Goal: Transaction & Acquisition: Purchase product/service

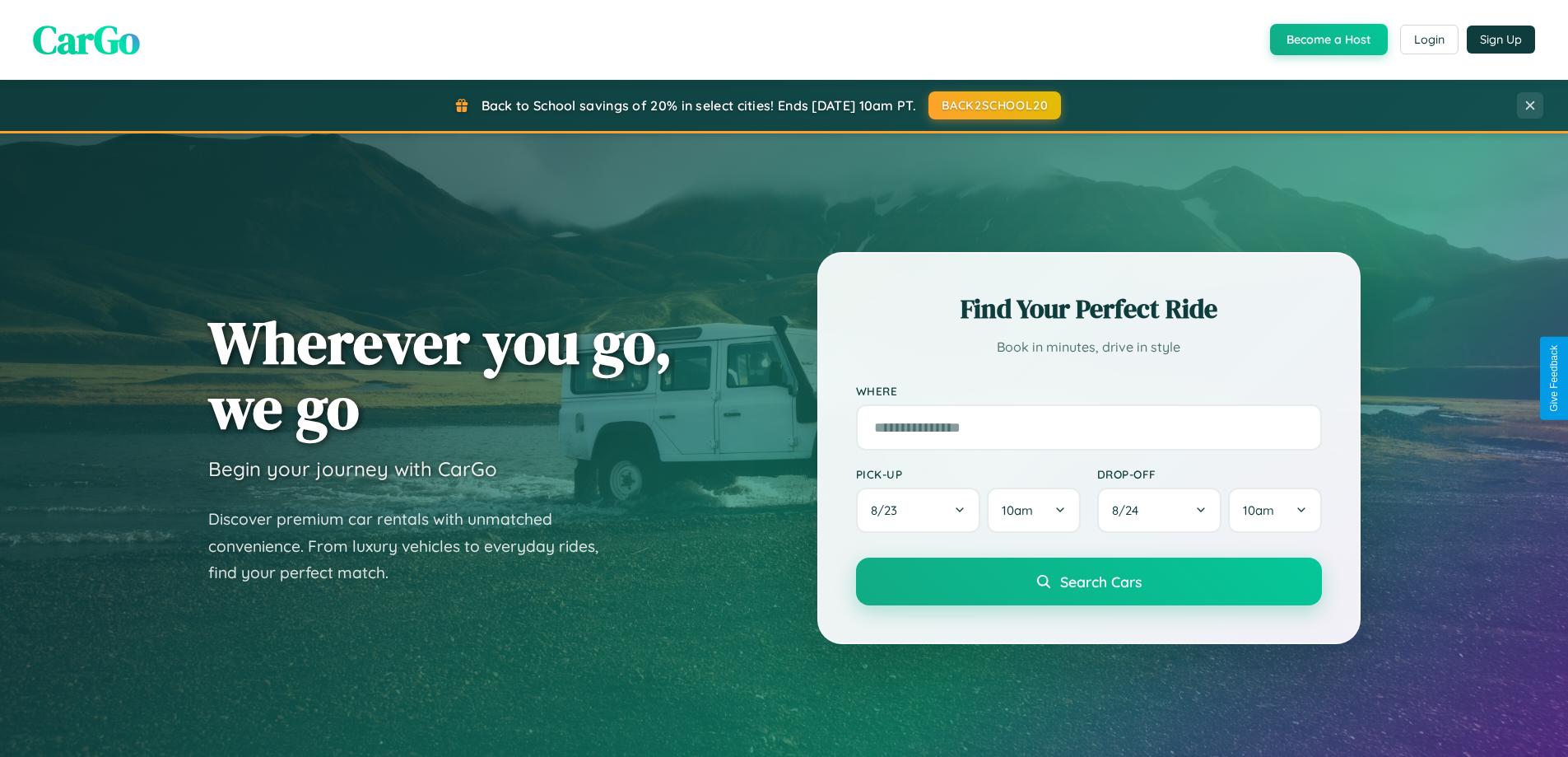
scroll to position [49, 0]
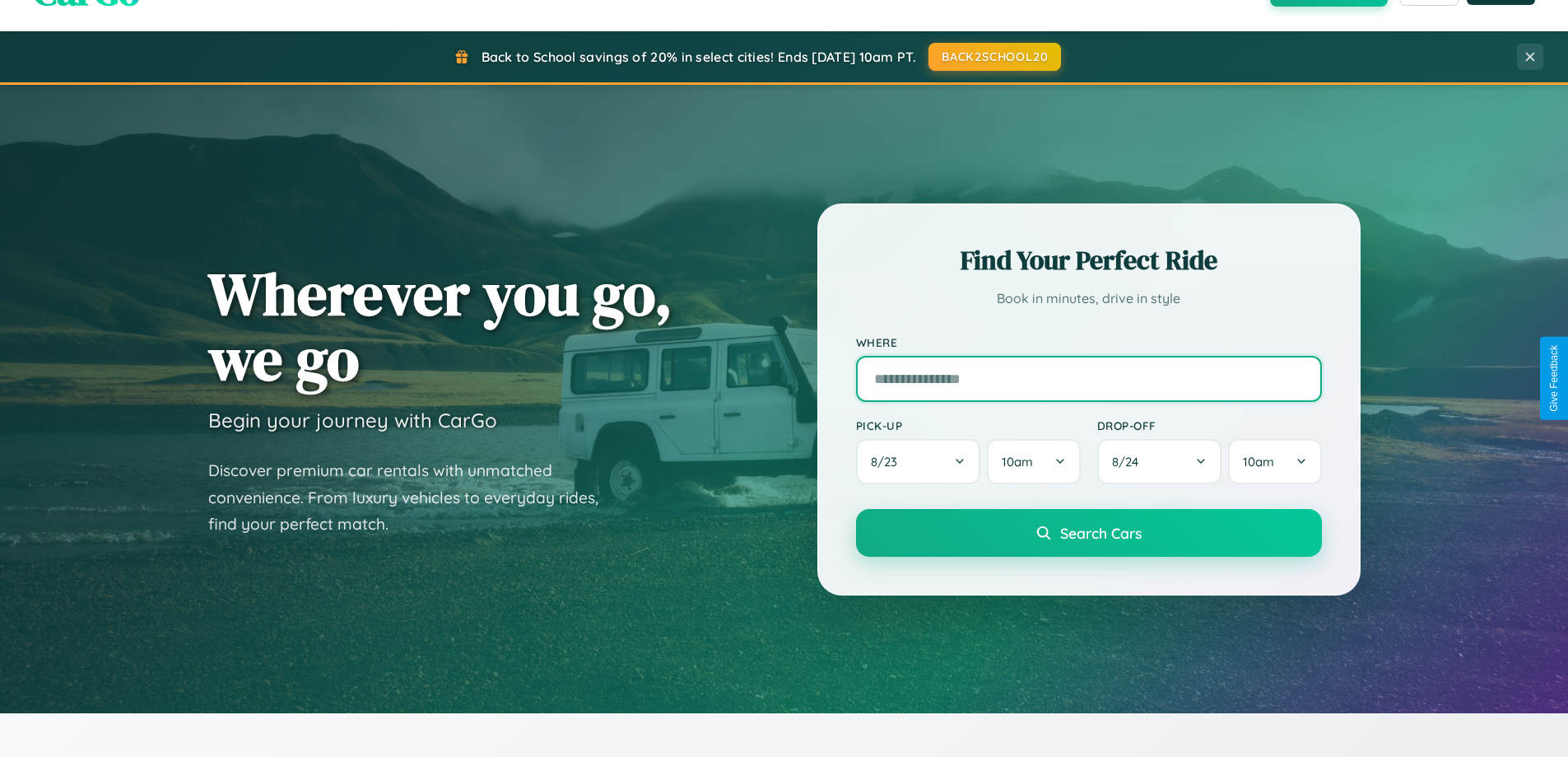
click at [1088, 378] on input "text" at bounding box center [1089, 378] width 466 height 46
type input "**********"
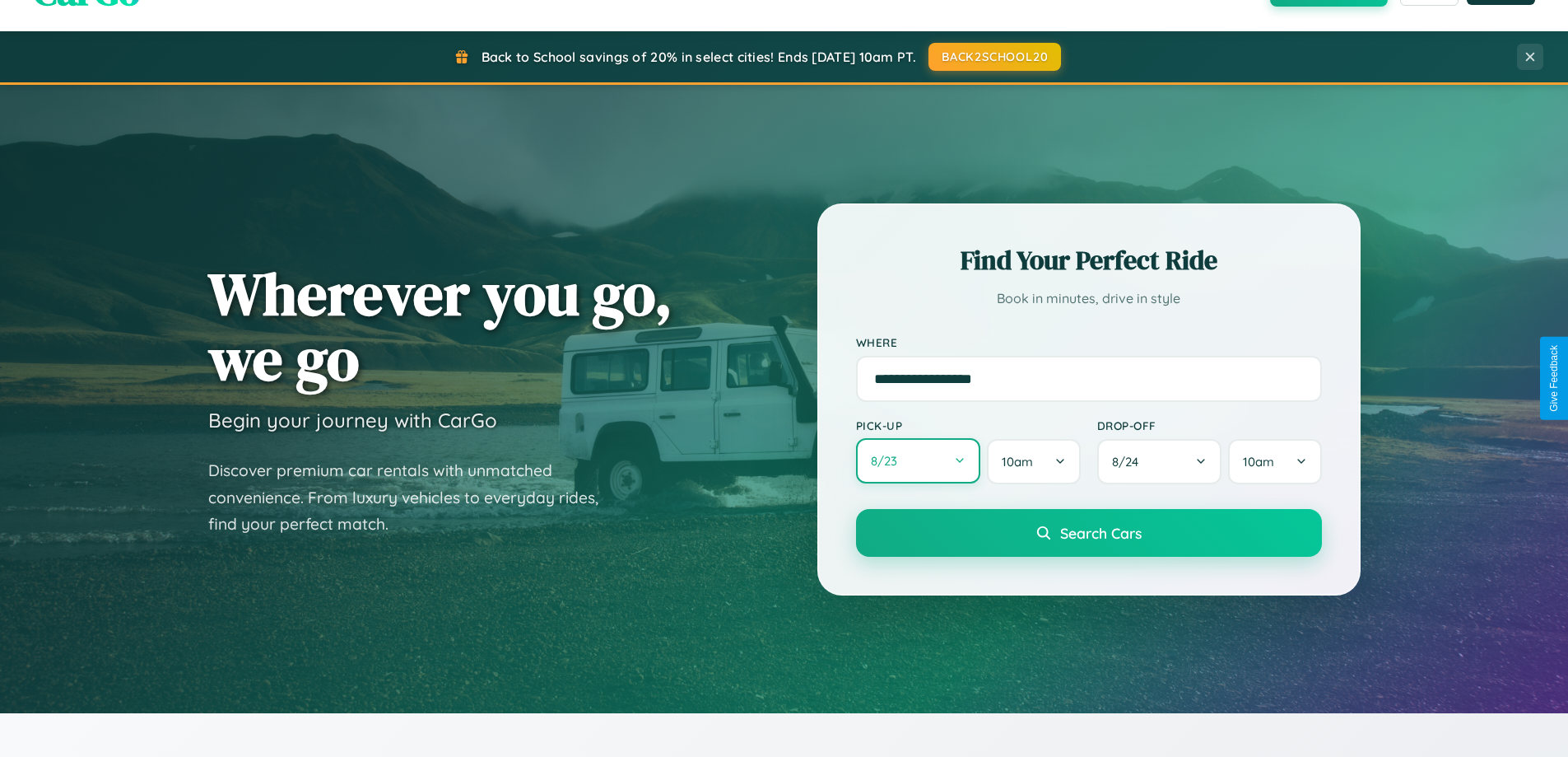
click at [918, 461] on button "8 / 23" at bounding box center [919, 461] width 126 height 45
select select "*"
select select "****"
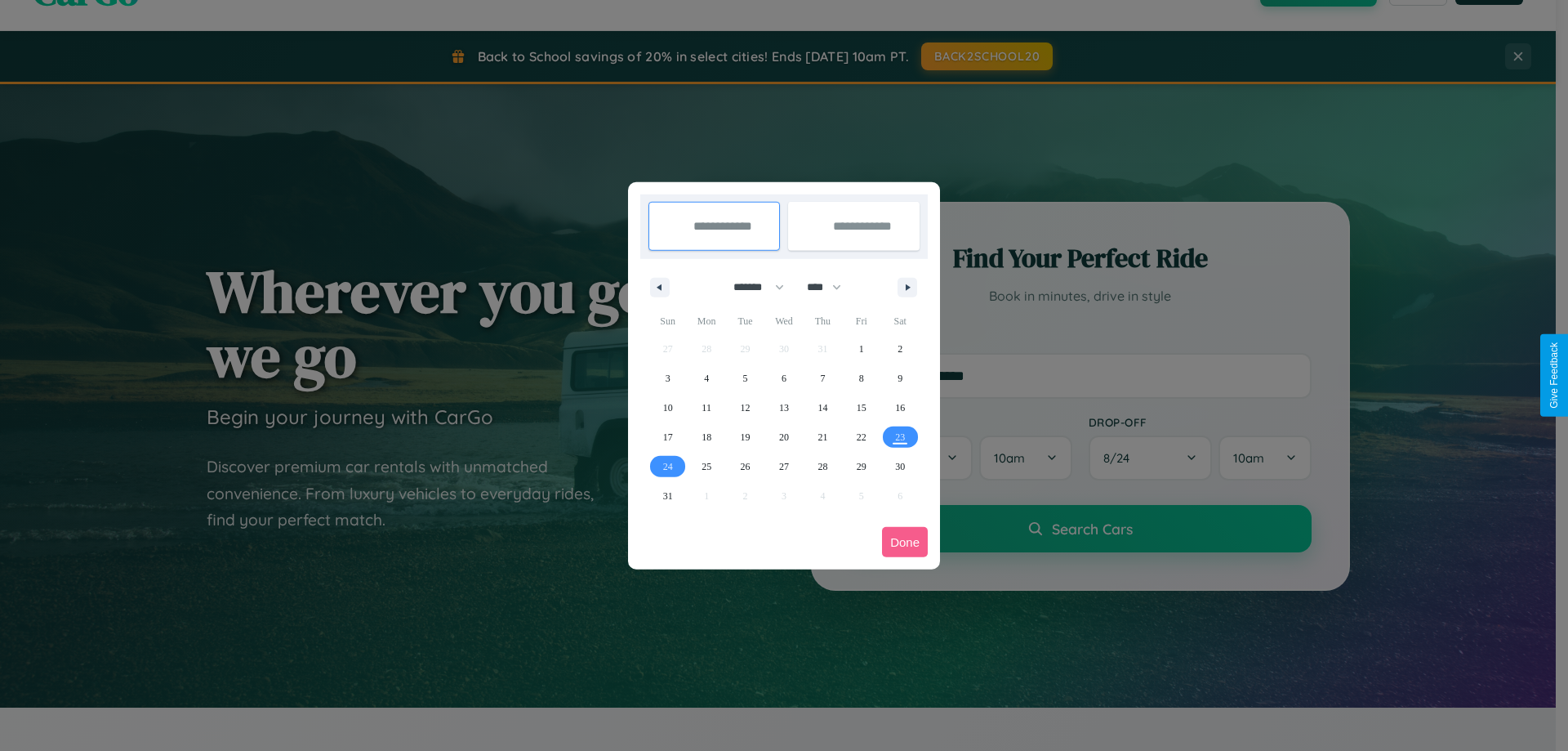
click at [752, 287] on select "******* ******** ***** ***** *** **** **** ****** ********* ******* ******** **…" at bounding box center [756, 287] width 70 height 27
select select "*"
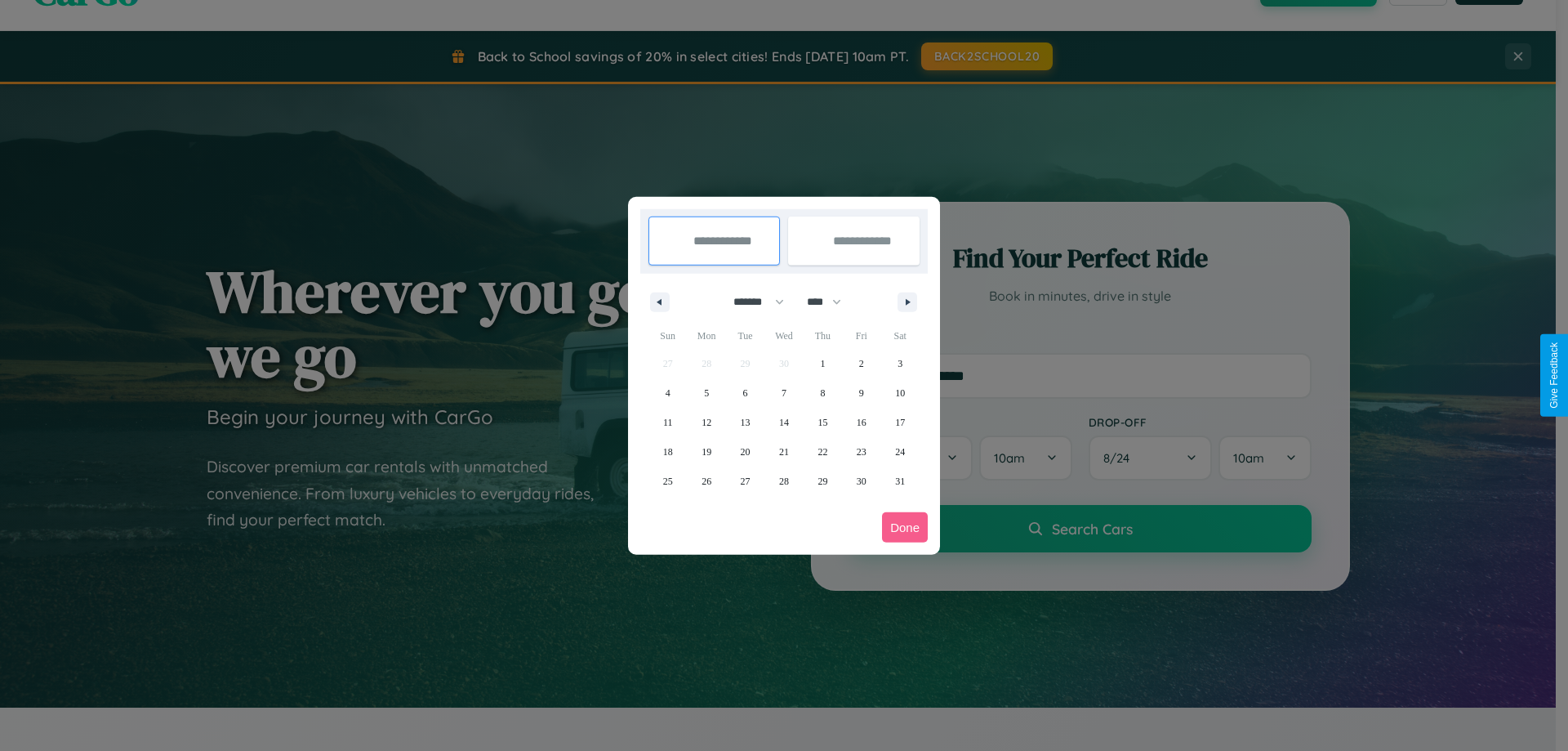
click at [831, 301] on select "**** **** **** **** **** **** **** **** **** **** **** **** **** **** **** ****…" at bounding box center [823, 301] width 49 height 27
select select "****"
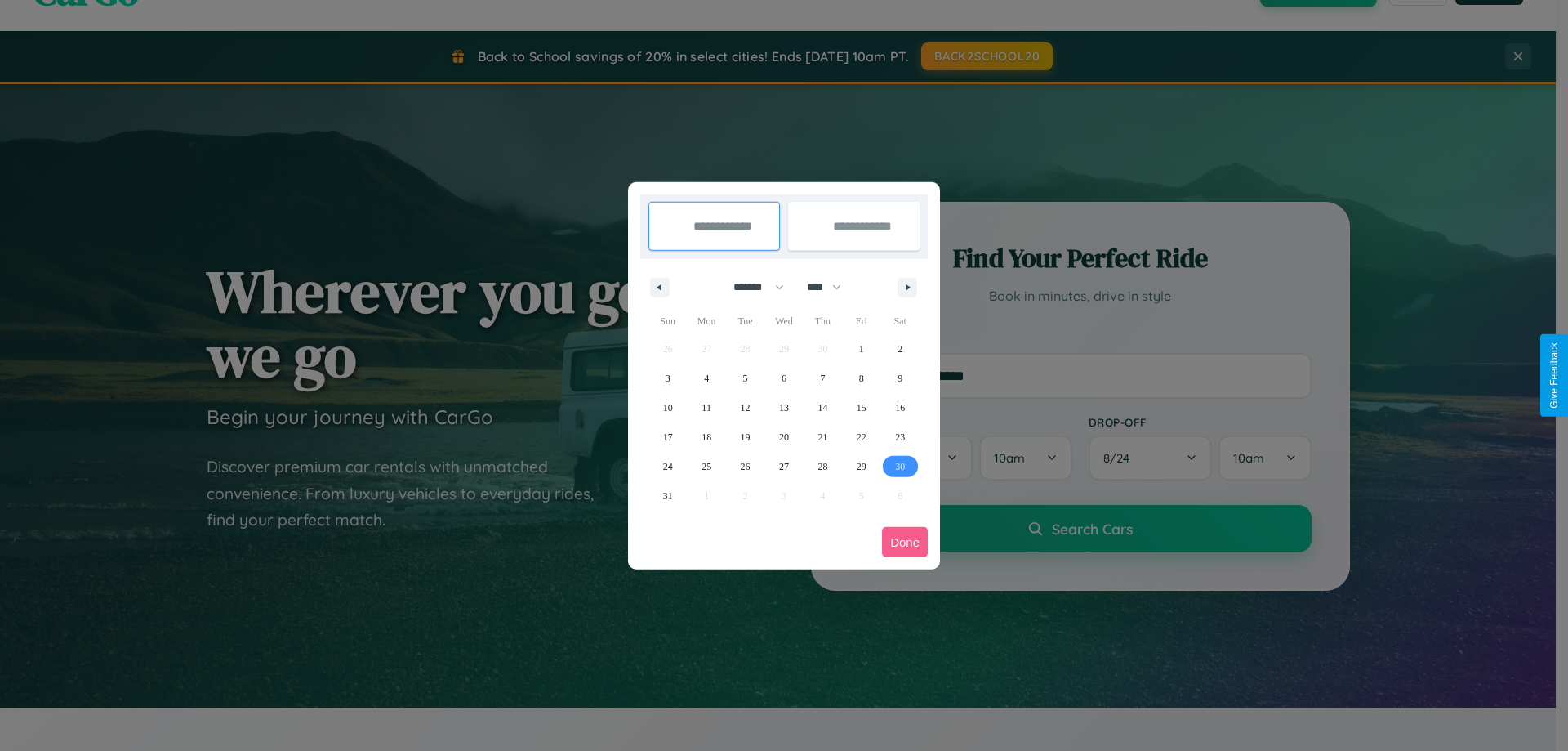
click at [900, 465] on span "30" at bounding box center [900, 466] width 10 height 29
type input "**********"
click at [907, 287] on icon "button" at bounding box center [910, 287] width 8 height 6
select select "*"
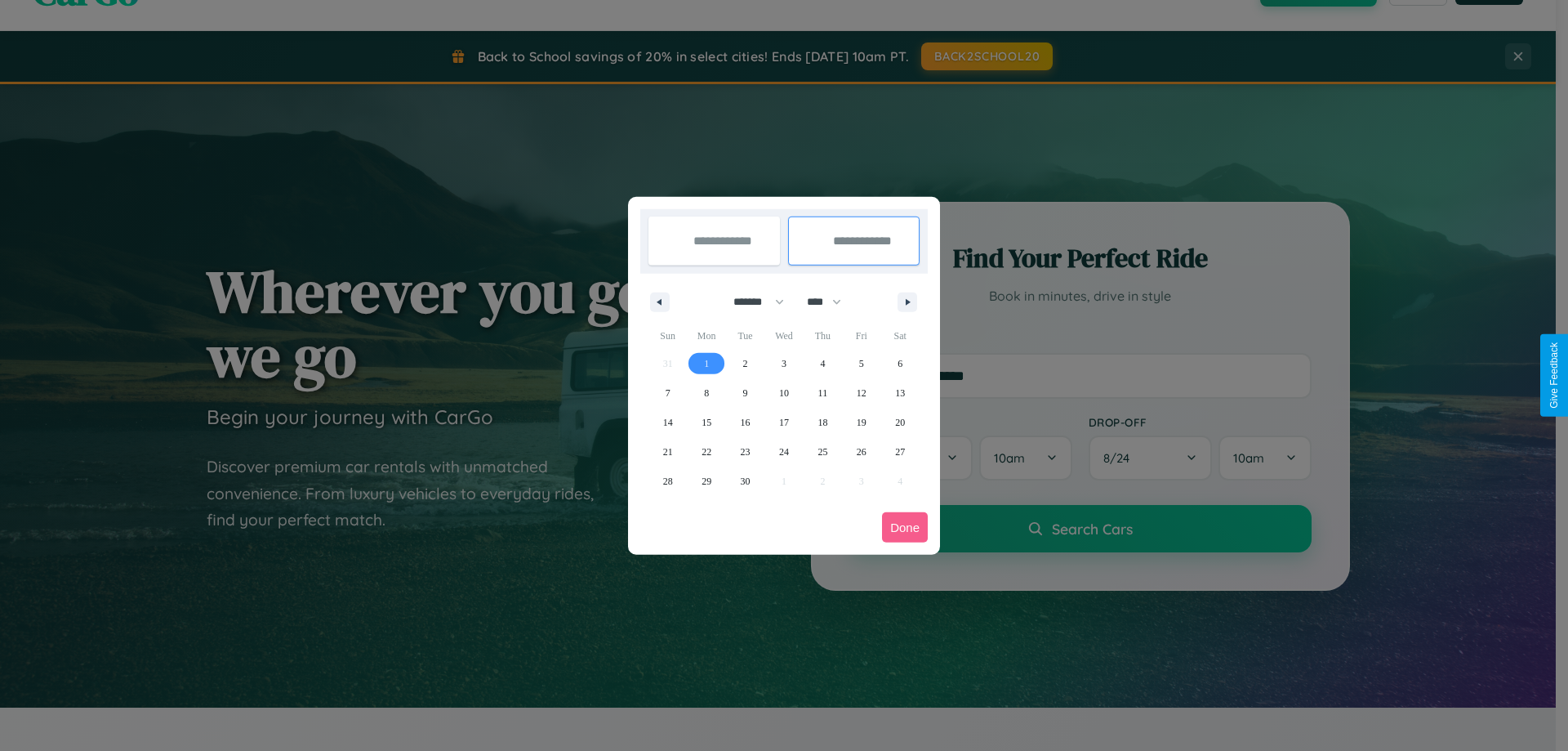
click at [707, 363] on span "1" at bounding box center [706, 364] width 5 height 29
type input "**********"
select select "*"
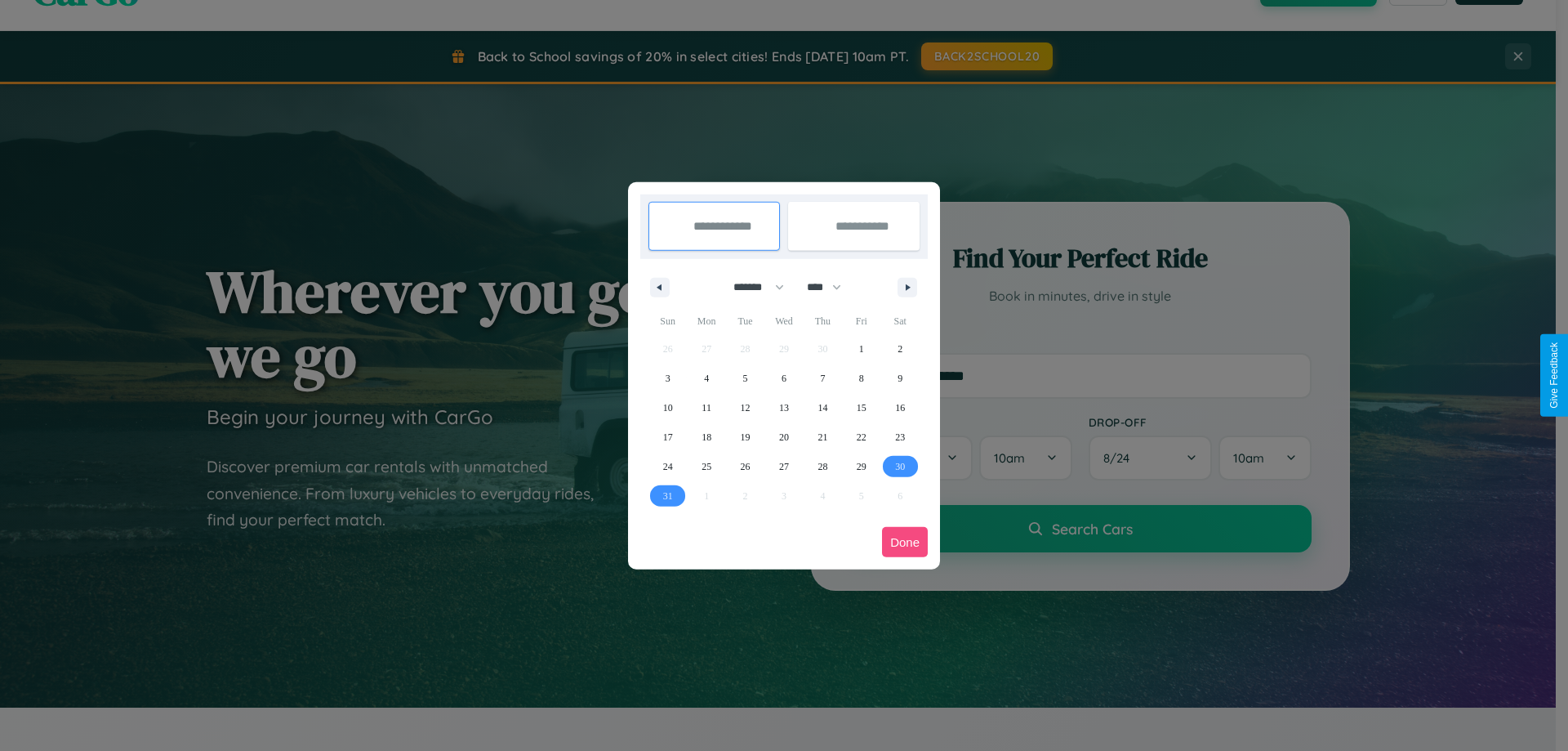
click at [904, 541] on button "Done" at bounding box center [904, 541] width 46 height 30
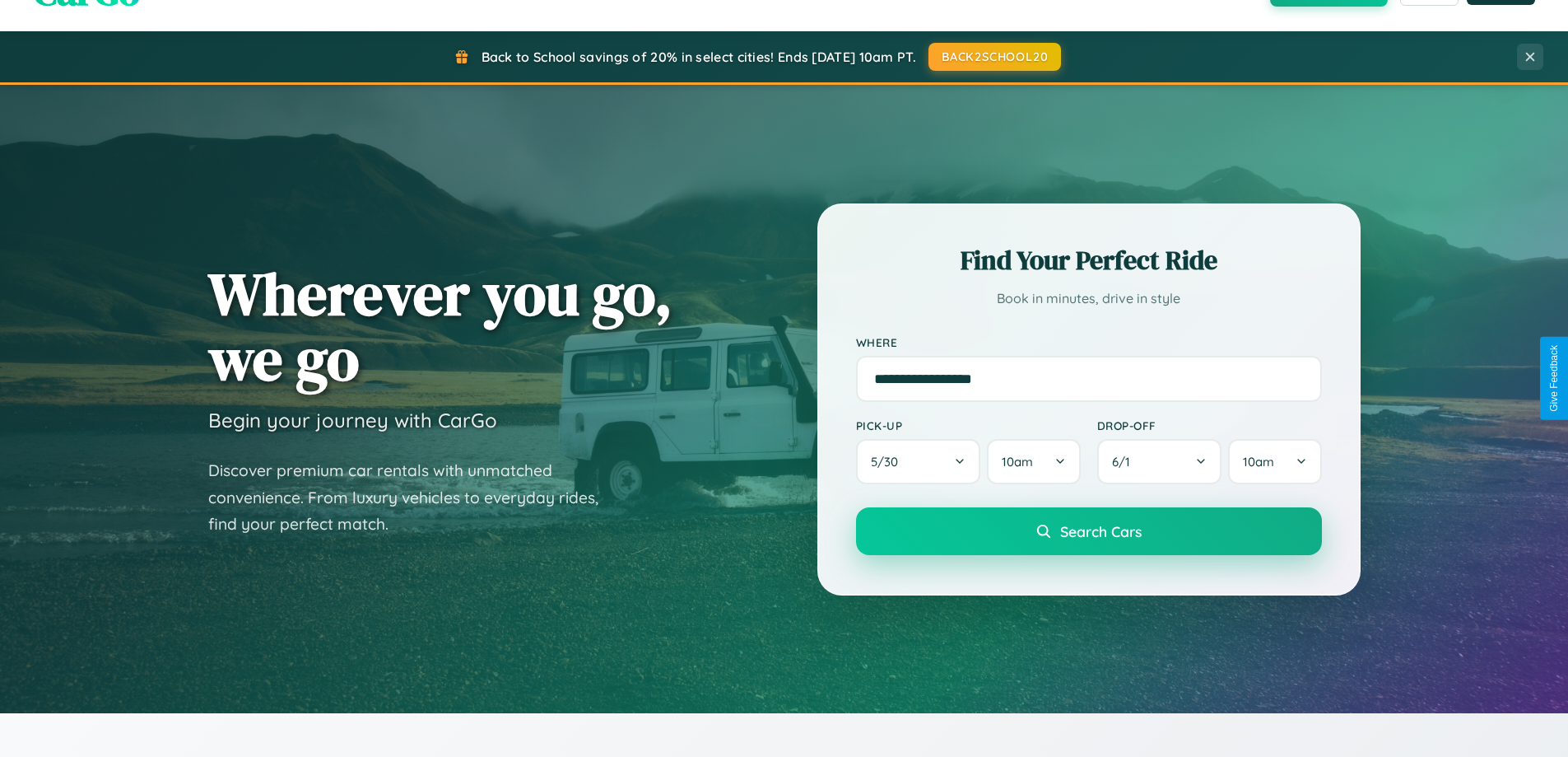
click at [1088, 531] on span "Search Cars" at bounding box center [1101, 531] width 81 height 18
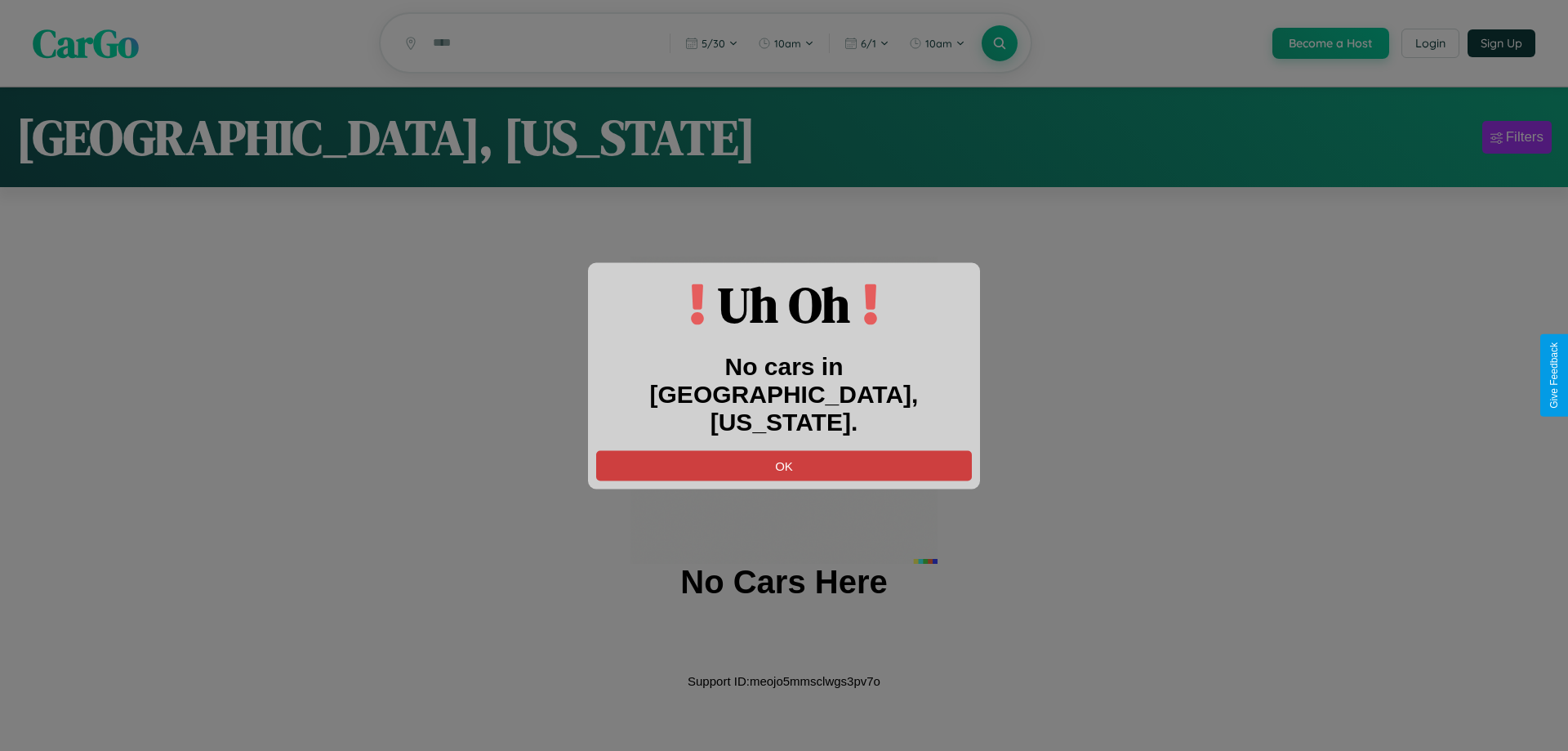
click at [784, 450] on button "OK" at bounding box center [784, 464] width 375 height 30
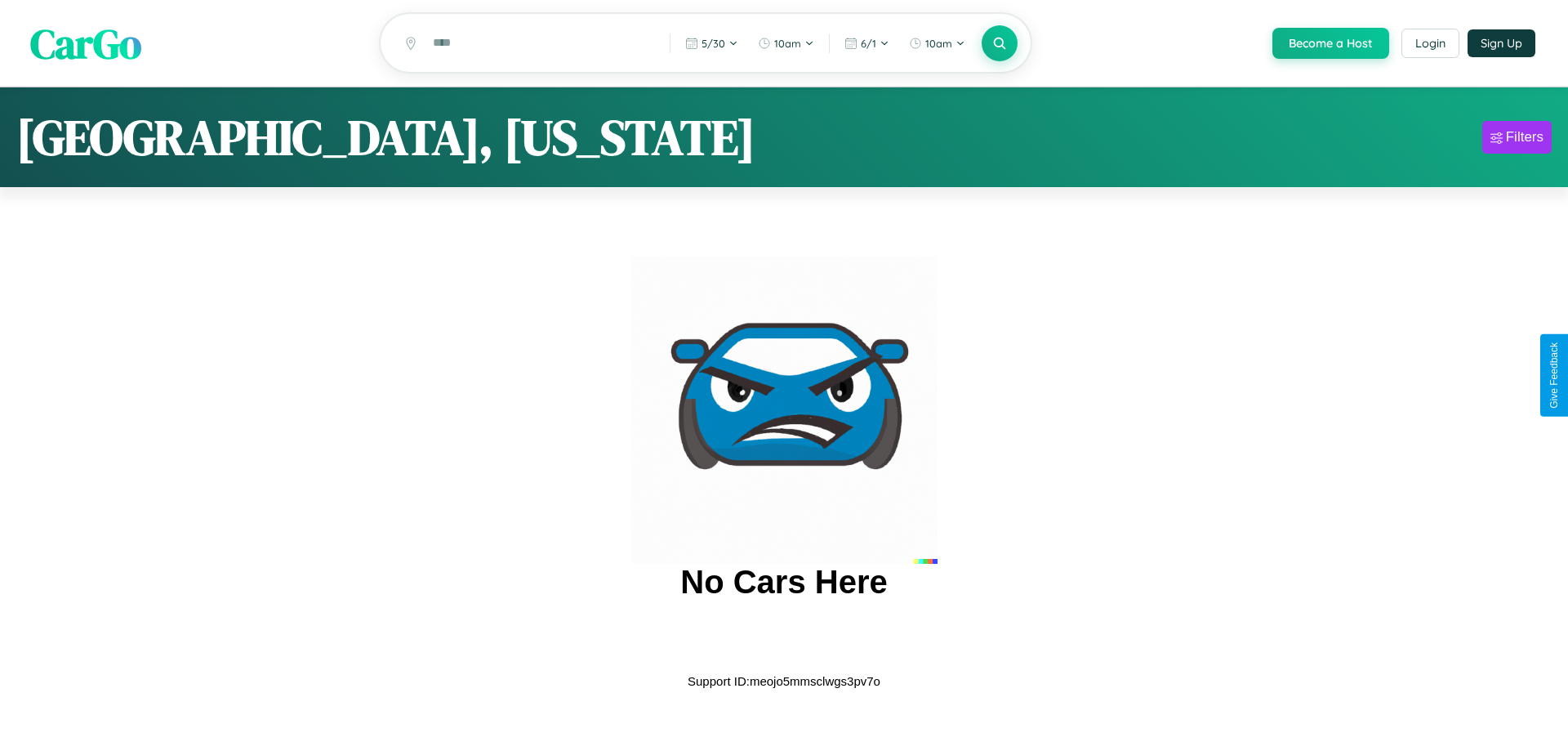
click at [86, 43] on span "CarGo" at bounding box center [85, 43] width 111 height 57
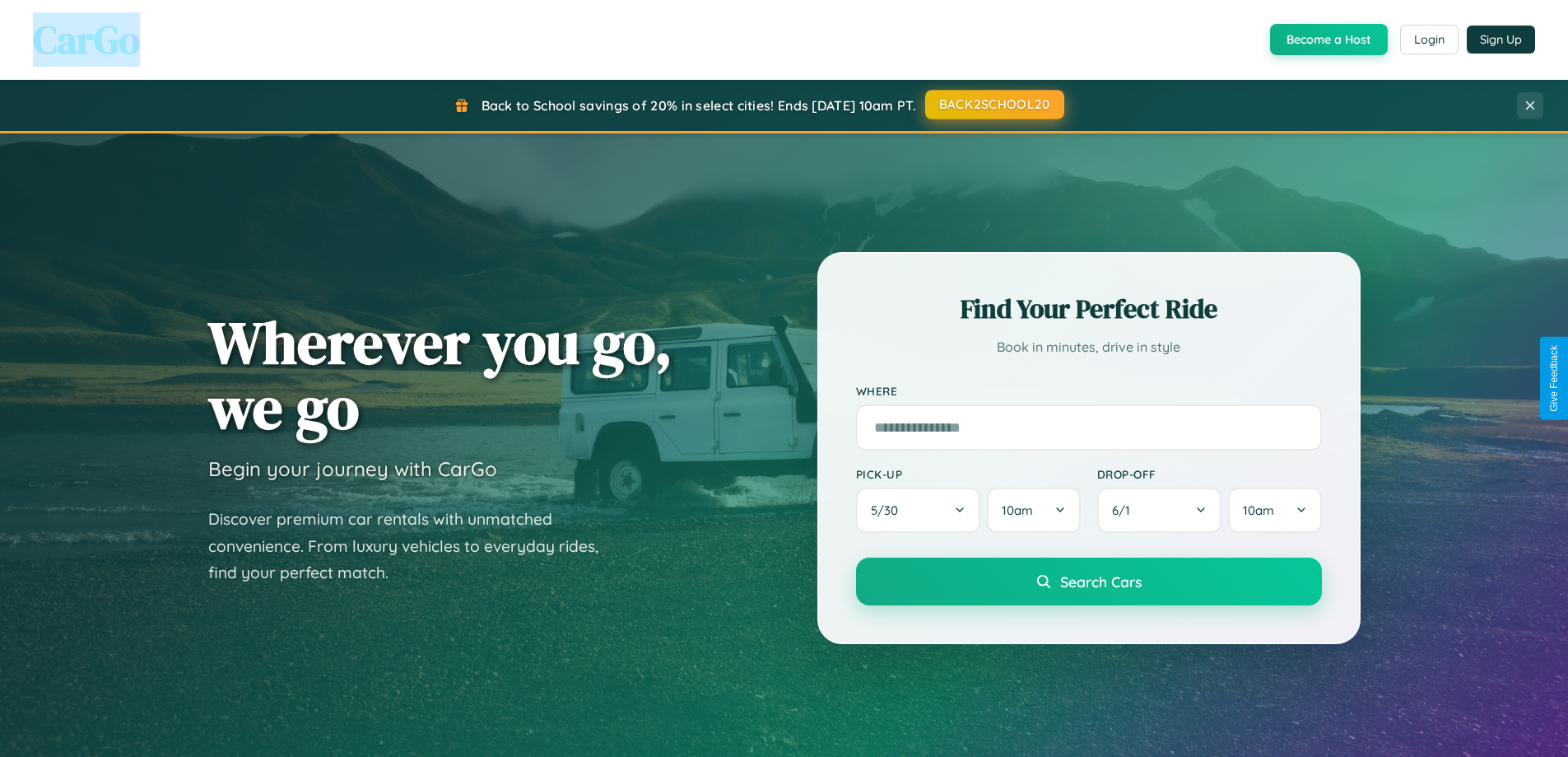
click at [994, 104] on button "BACK2SCHOOL20" at bounding box center [995, 104] width 139 height 30
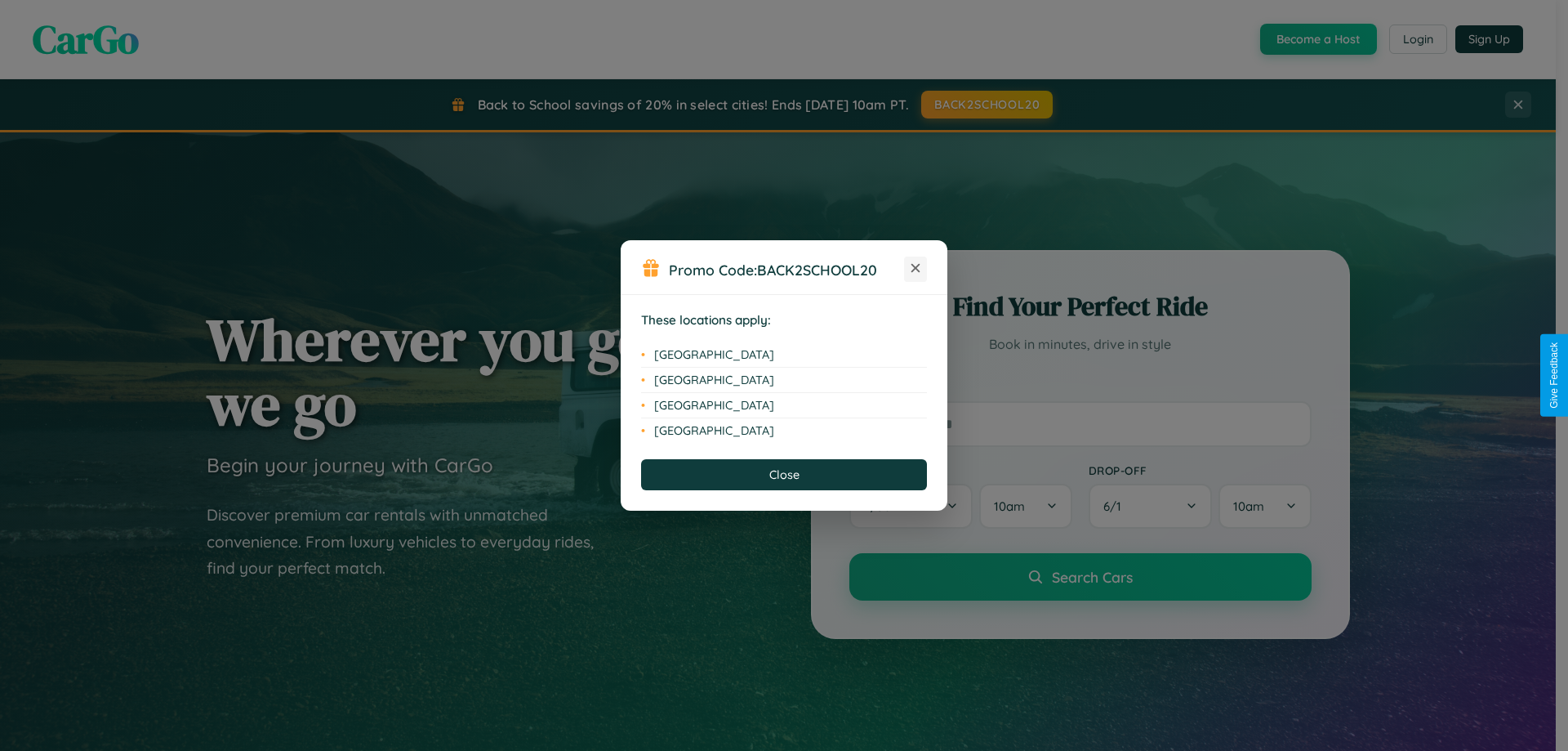
click at [915, 268] on icon at bounding box center [915, 268] width 9 height 9
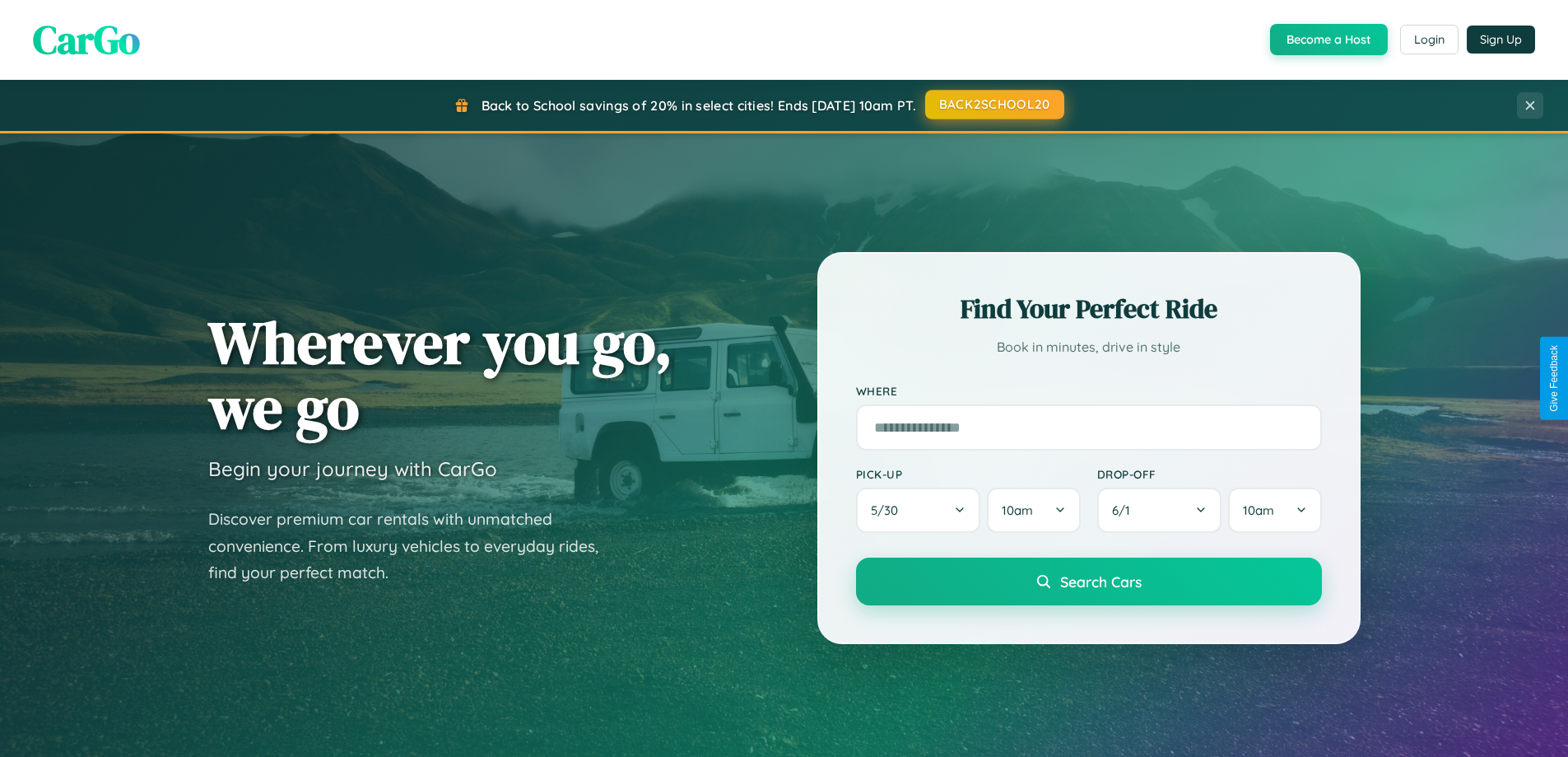
click at [994, 104] on button "BACK2SCHOOL20" at bounding box center [995, 104] width 139 height 30
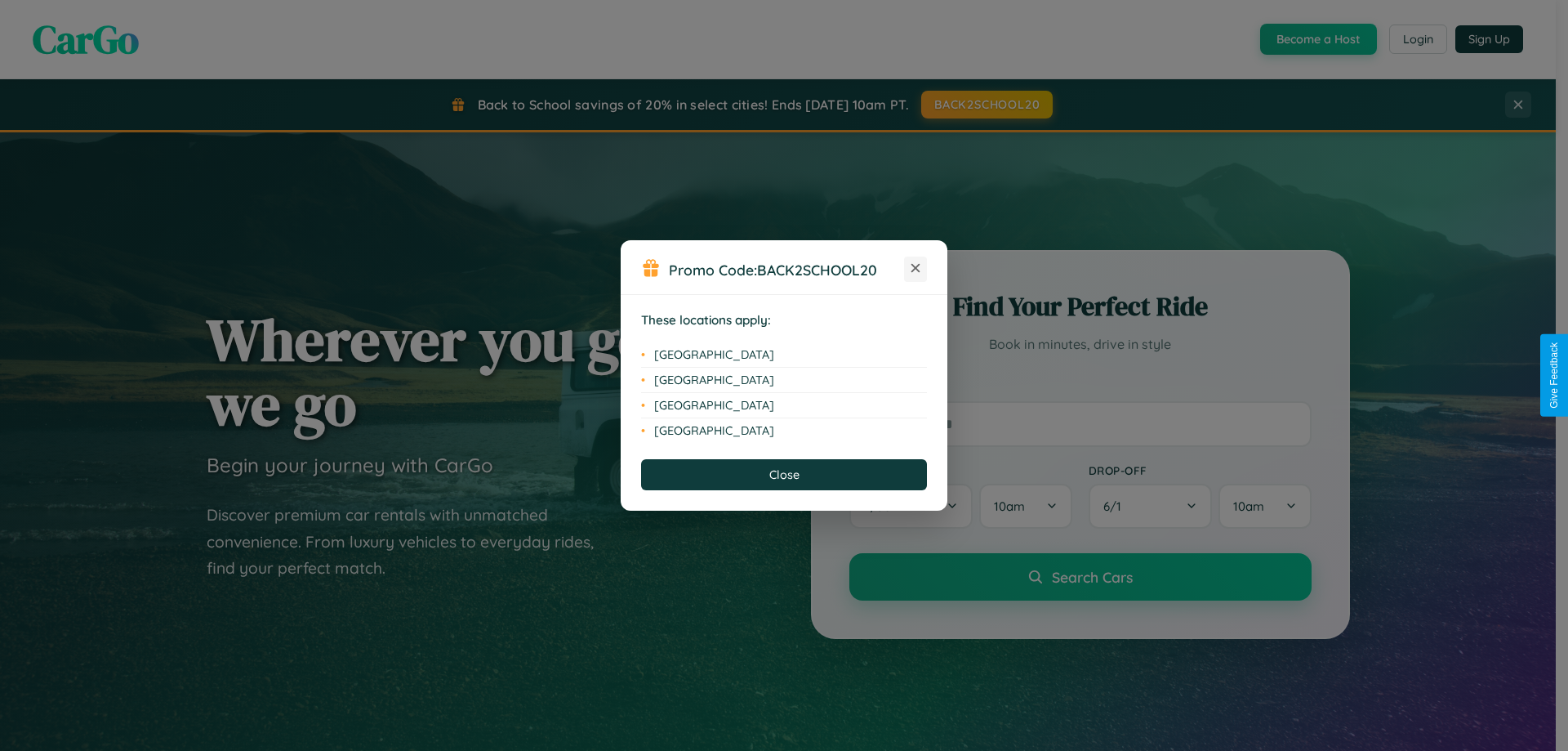
click at [915, 268] on icon at bounding box center [915, 268] width 9 height 9
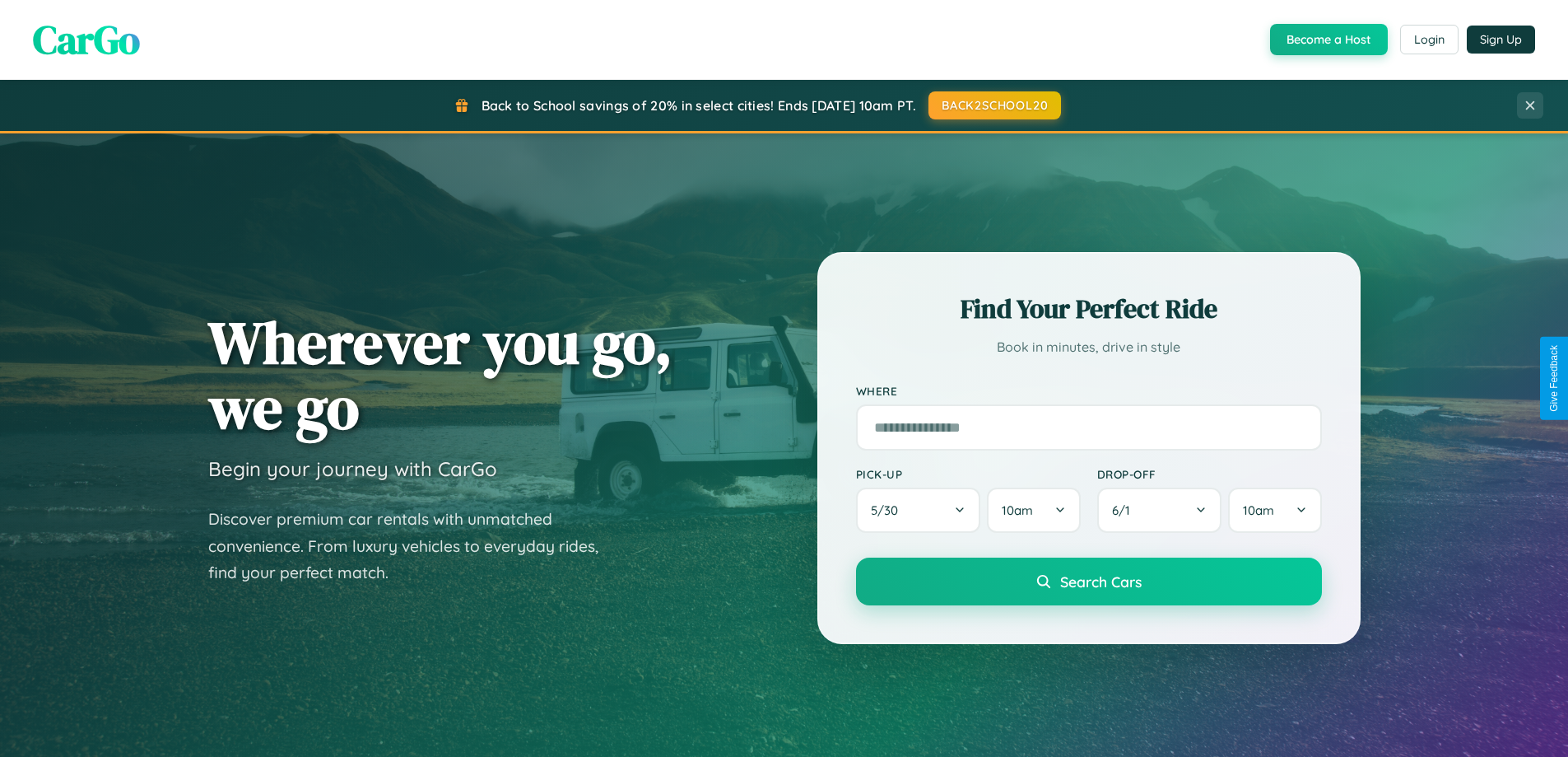
scroll to position [49, 0]
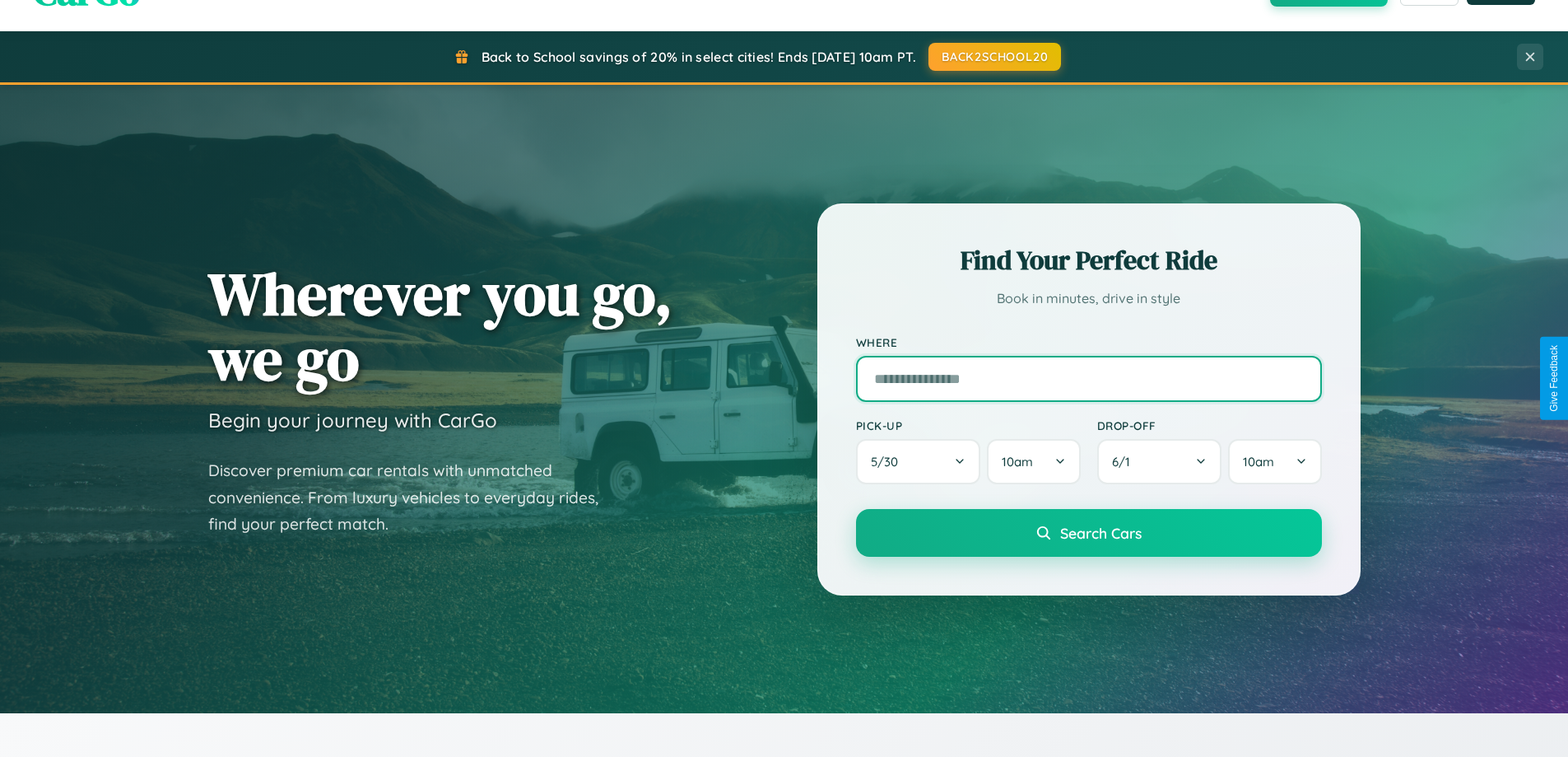
click at [1088, 378] on input "text" at bounding box center [1089, 378] width 466 height 46
type input "******"
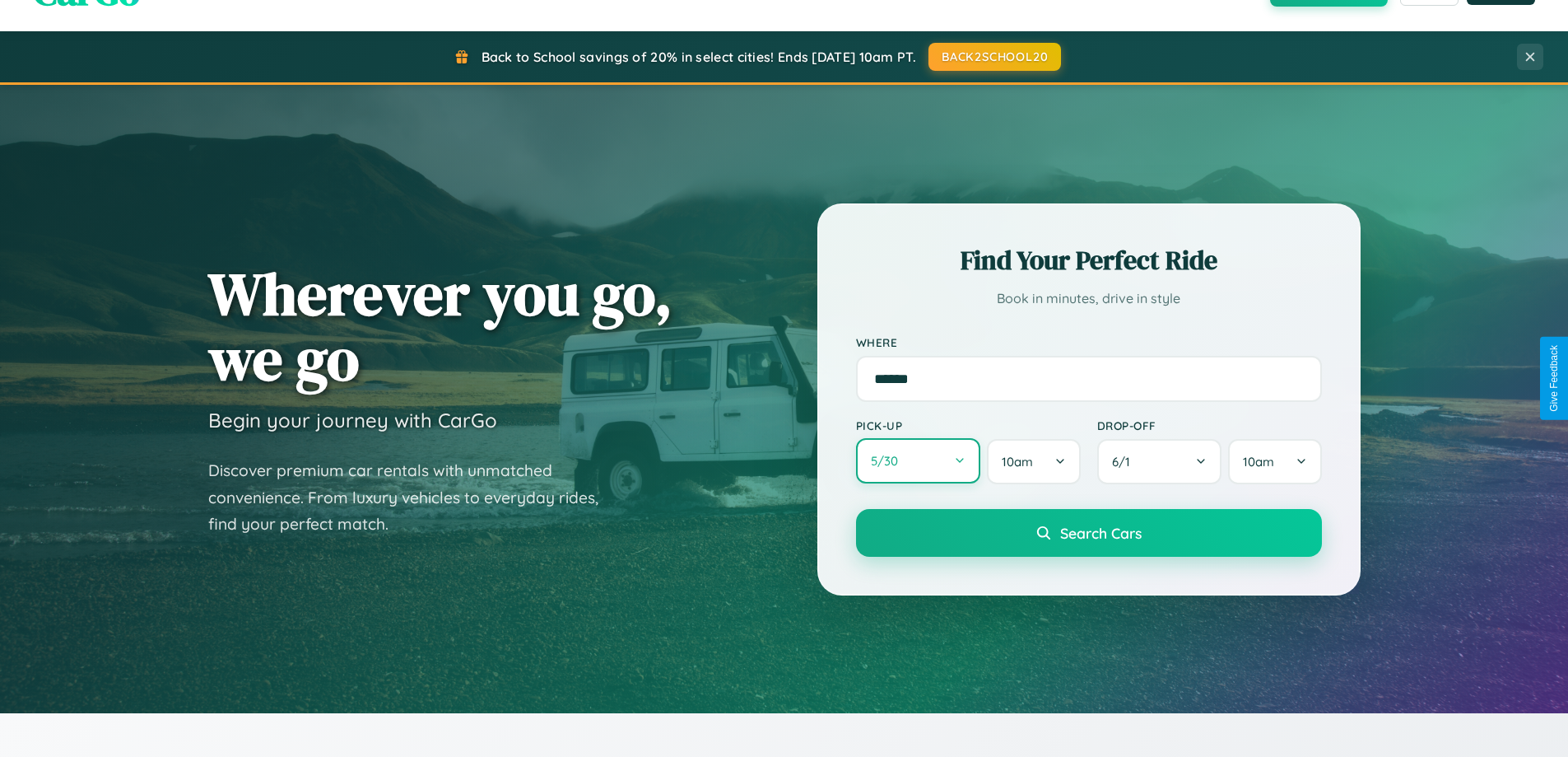
click at [918, 461] on button "5 / 30" at bounding box center [919, 461] width 126 height 45
select select "*"
select select "****"
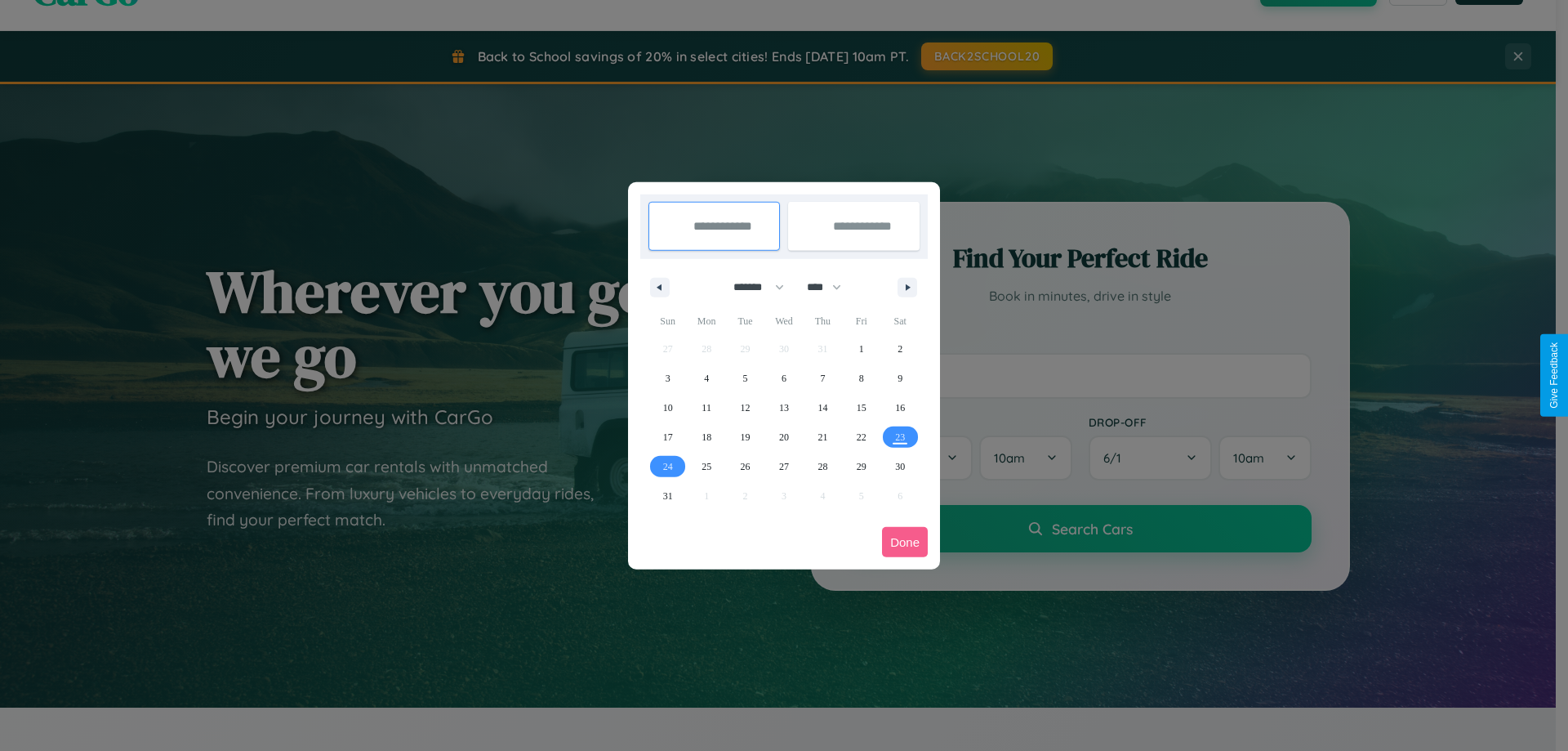
drag, startPoint x: 752, startPoint y: 287, endPoint x: 784, endPoint y: 328, distance: 52.0
click at [752, 287] on select "******* ******** ***** ***** *** **** **** ****** ********* ******* ******** **…" at bounding box center [756, 287] width 70 height 27
select select "*"
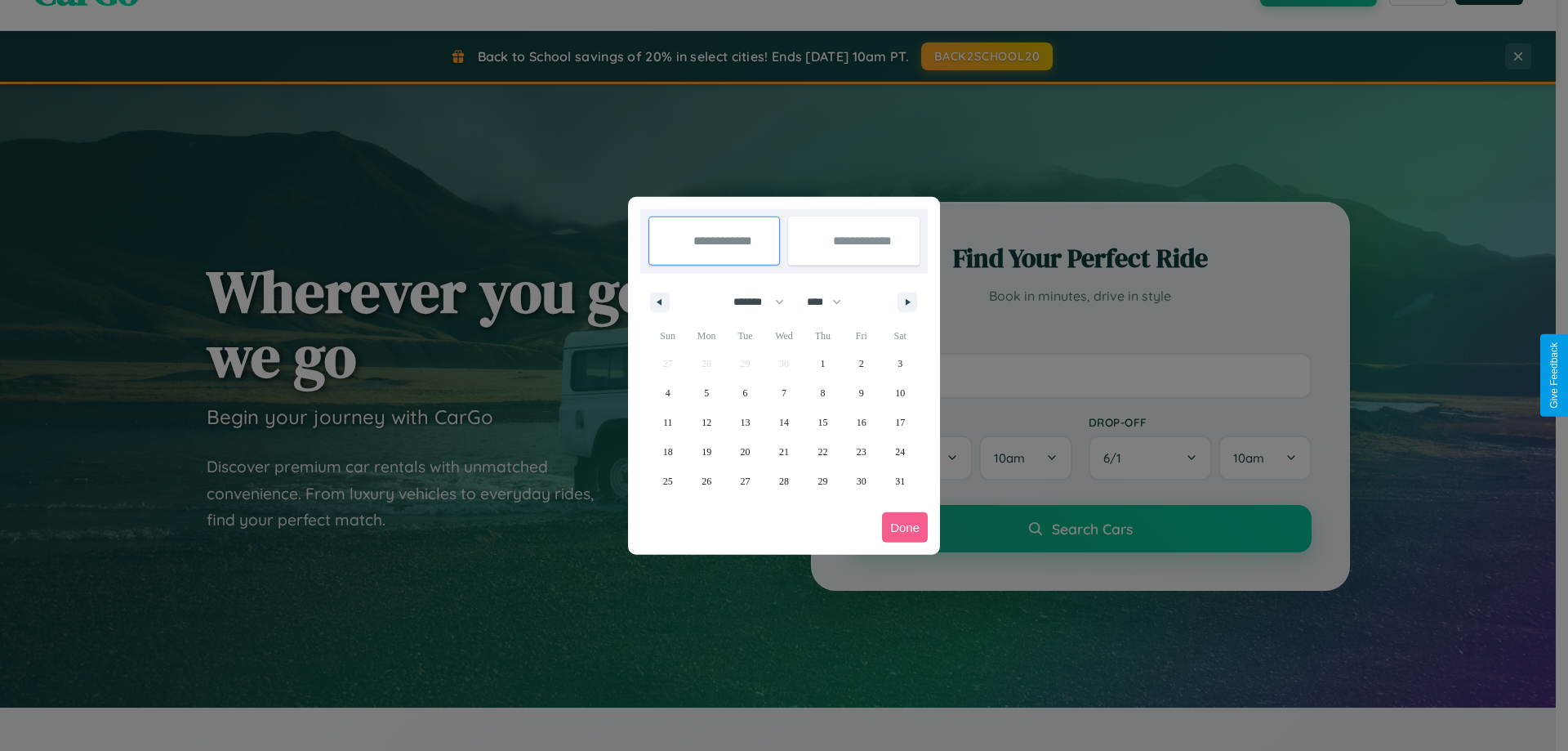
click at [831, 301] on select "**** **** **** **** **** **** **** **** **** **** **** **** **** **** **** ****…" at bounding box center [823, 301] width 49 height 27
select select "****"
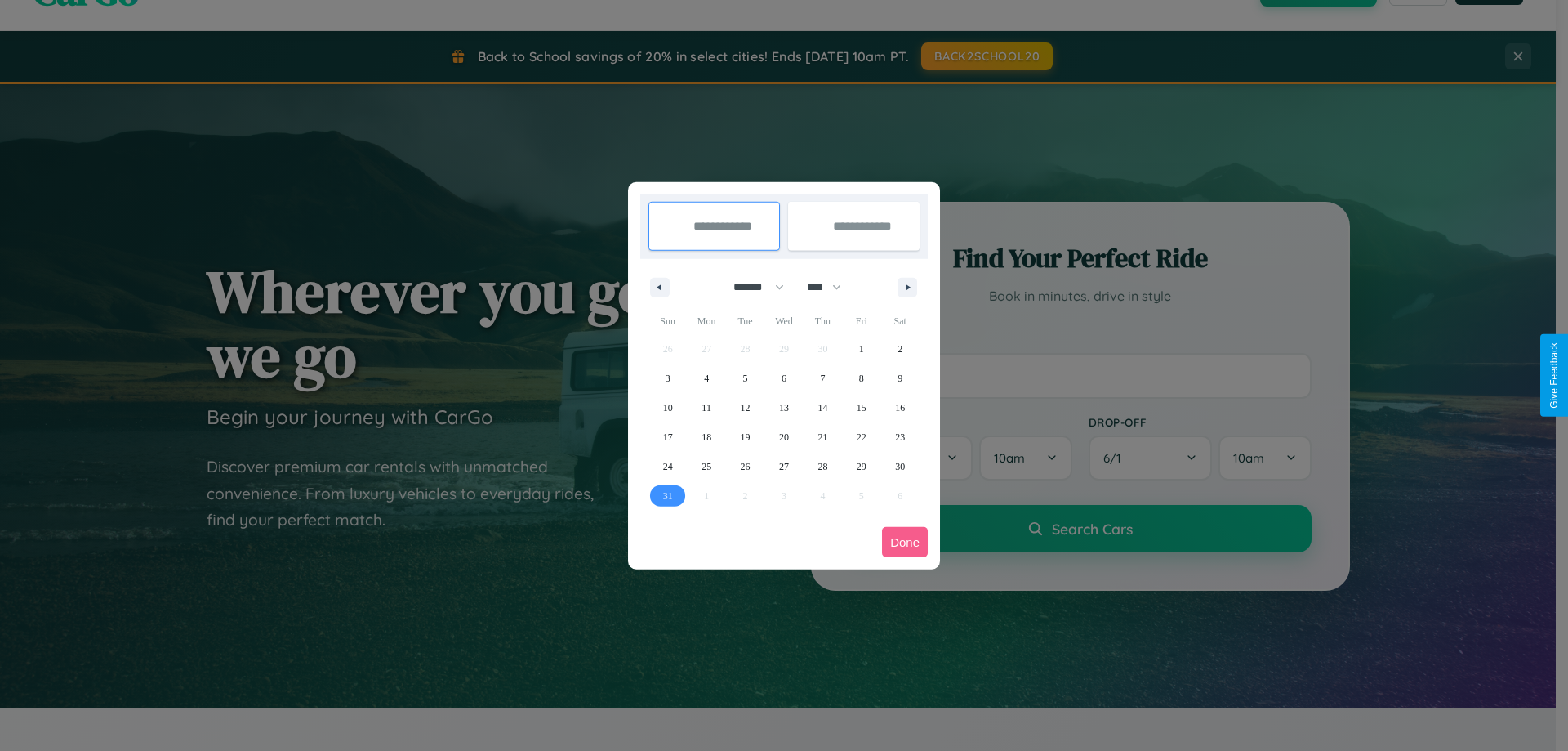
click at [667, 495] on span "31" at bounding box center [667, 495] width 10 height 29
type input "**********"
click at [907, 287] on icon "button" at bounding box center [910, 287] width 8 height 6
select select "*"
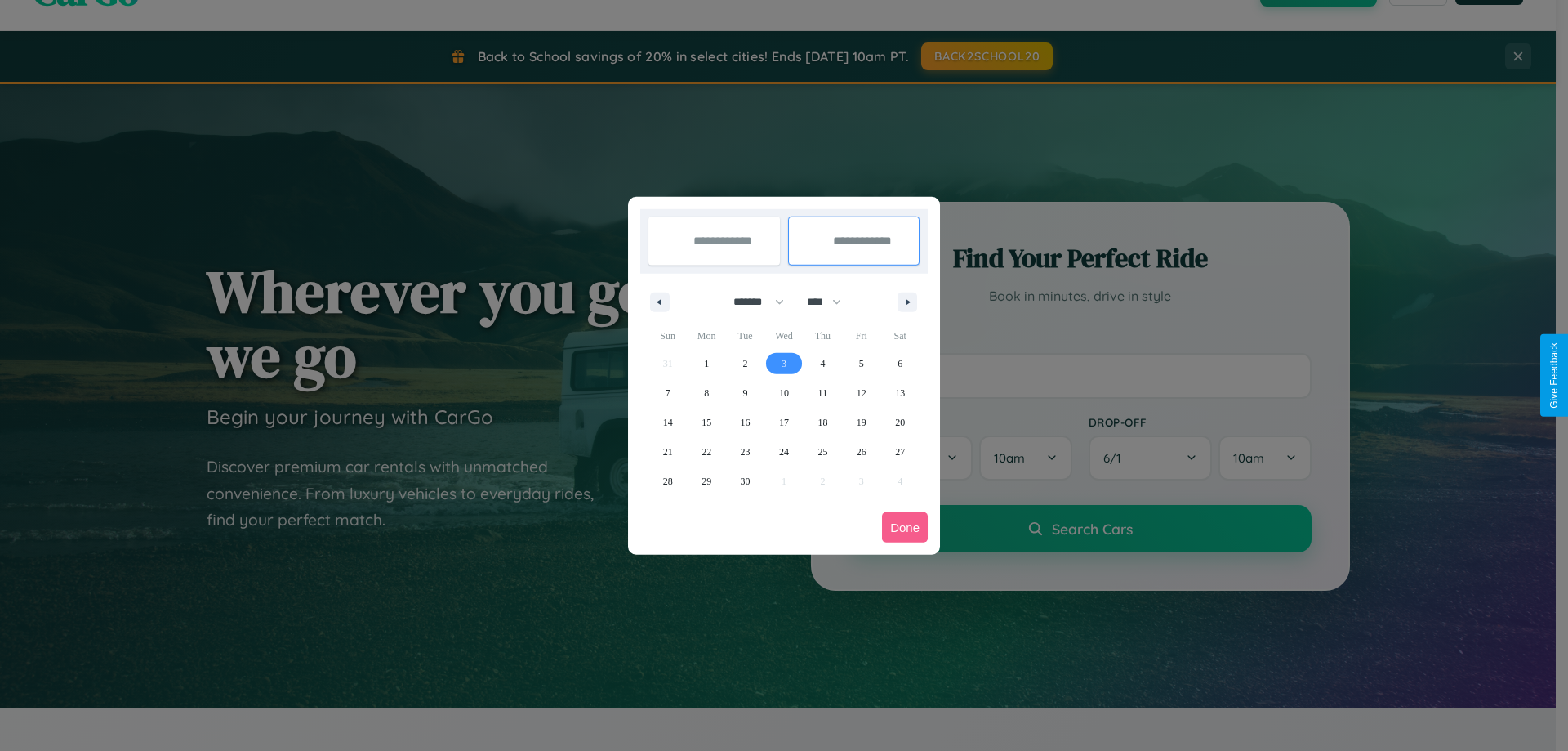
click at [783, 363] on span "3" at bounding box center [784, 364] width 5 height 29
type input "**********"
select select "*"
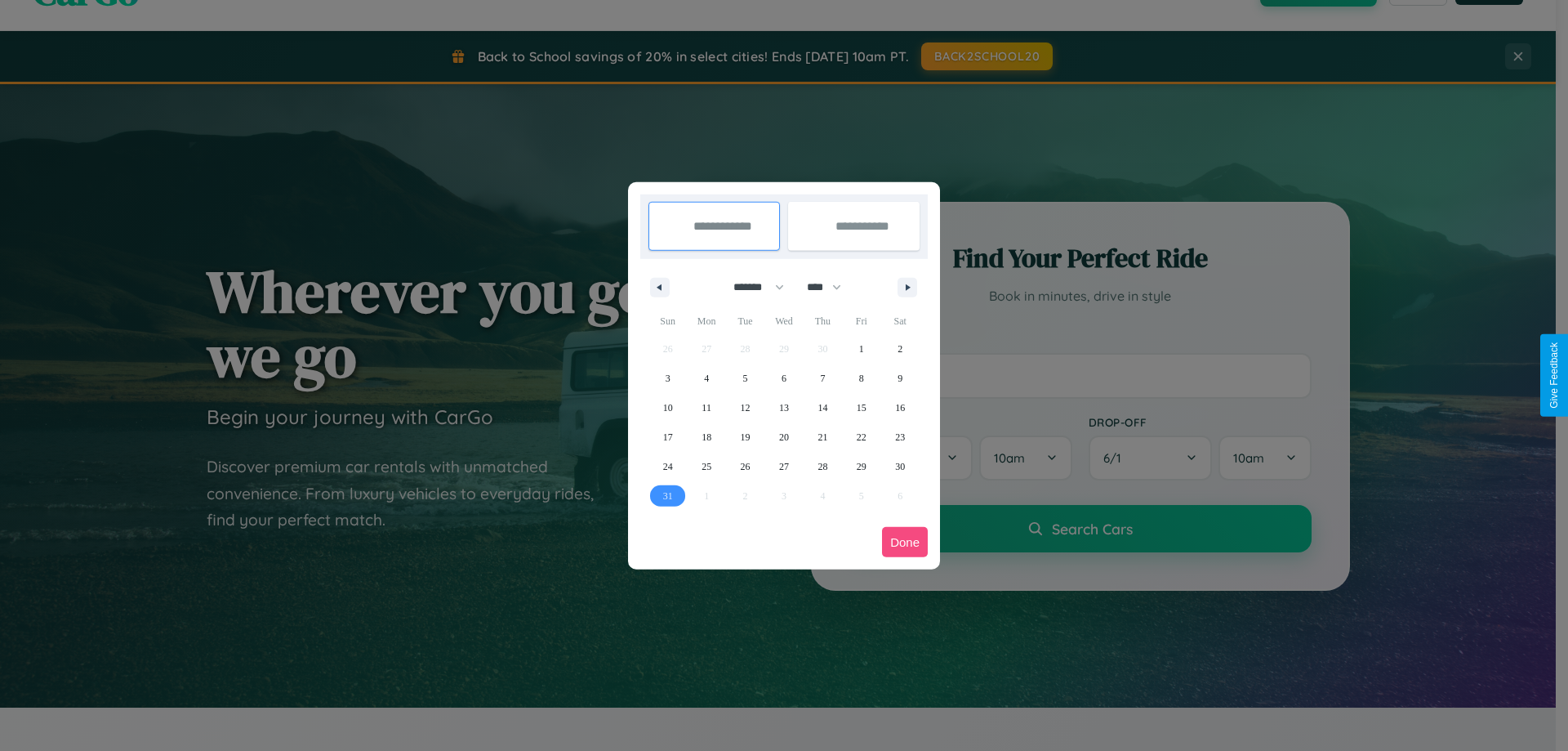
click at [904, 541] on button "Done" at bounding box center [904, 541] width 46 height 30
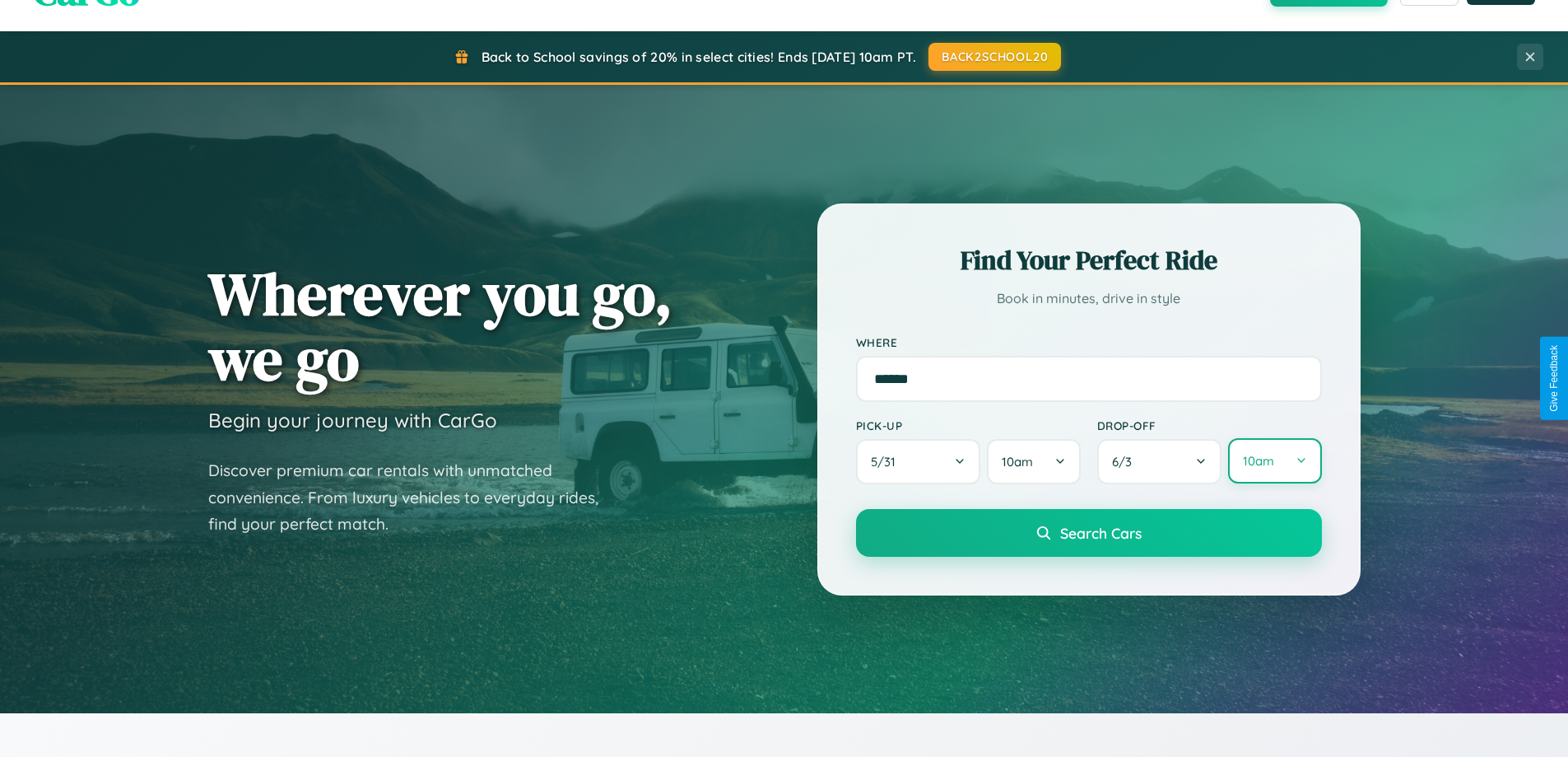
click at [1275, 462] on button "10am" at bounding box center [1275, 461] width 93 height 45
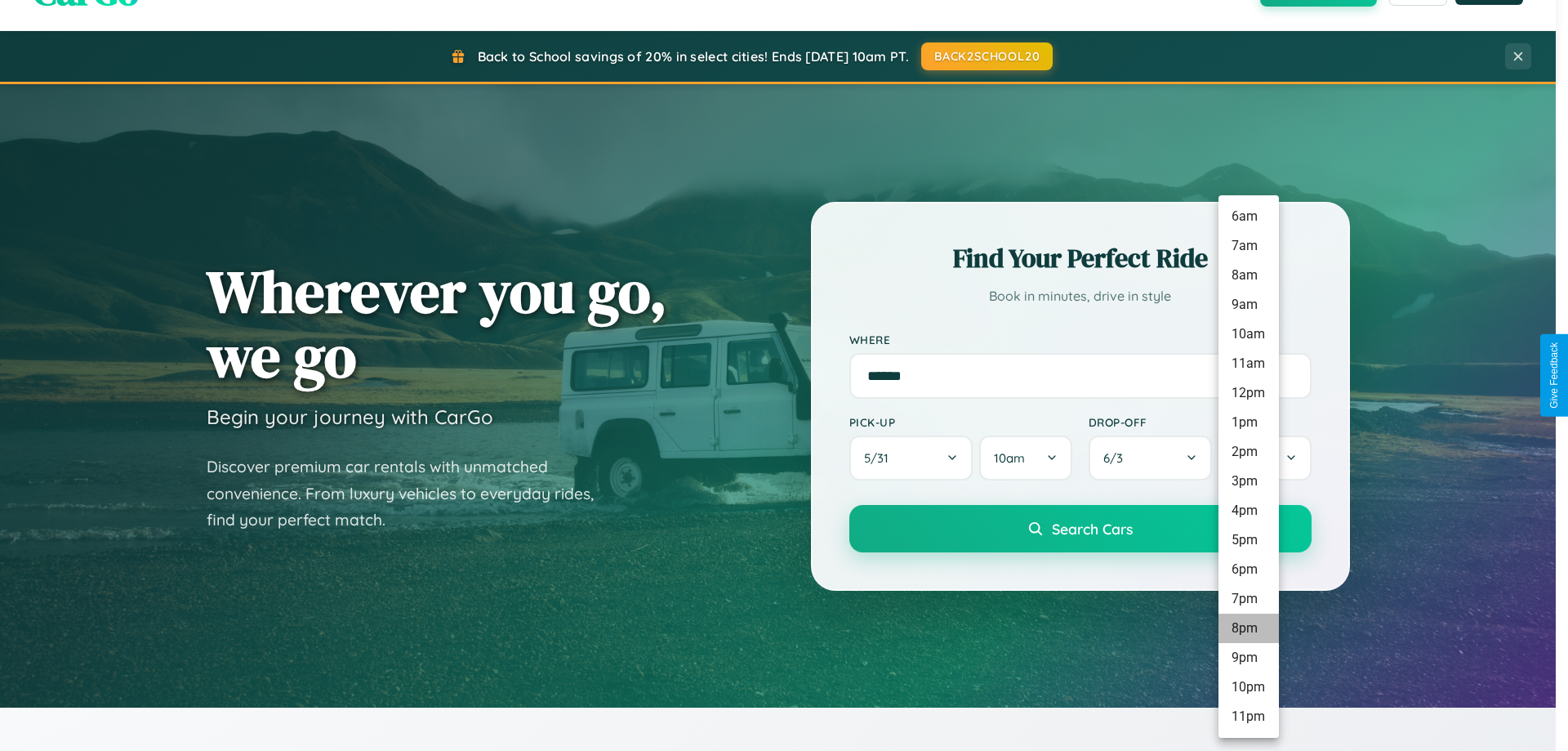
click at [1248, 628] on li "8pm" at bounding box center [1249, 628] width 60 height 29
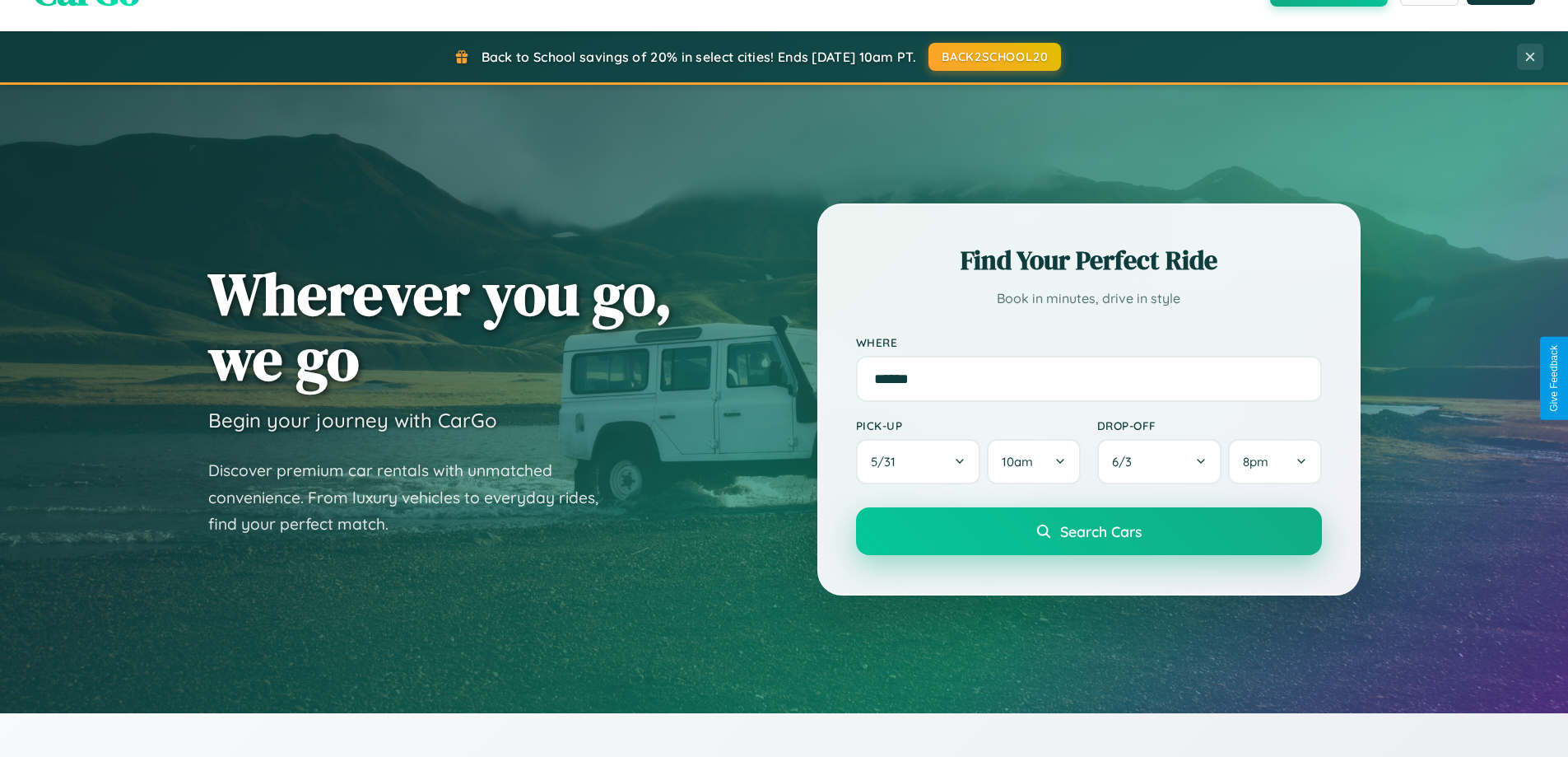
click at [1088, 533] on span "Search Cars" at bounding box center [1101, 531] width 81 height 18
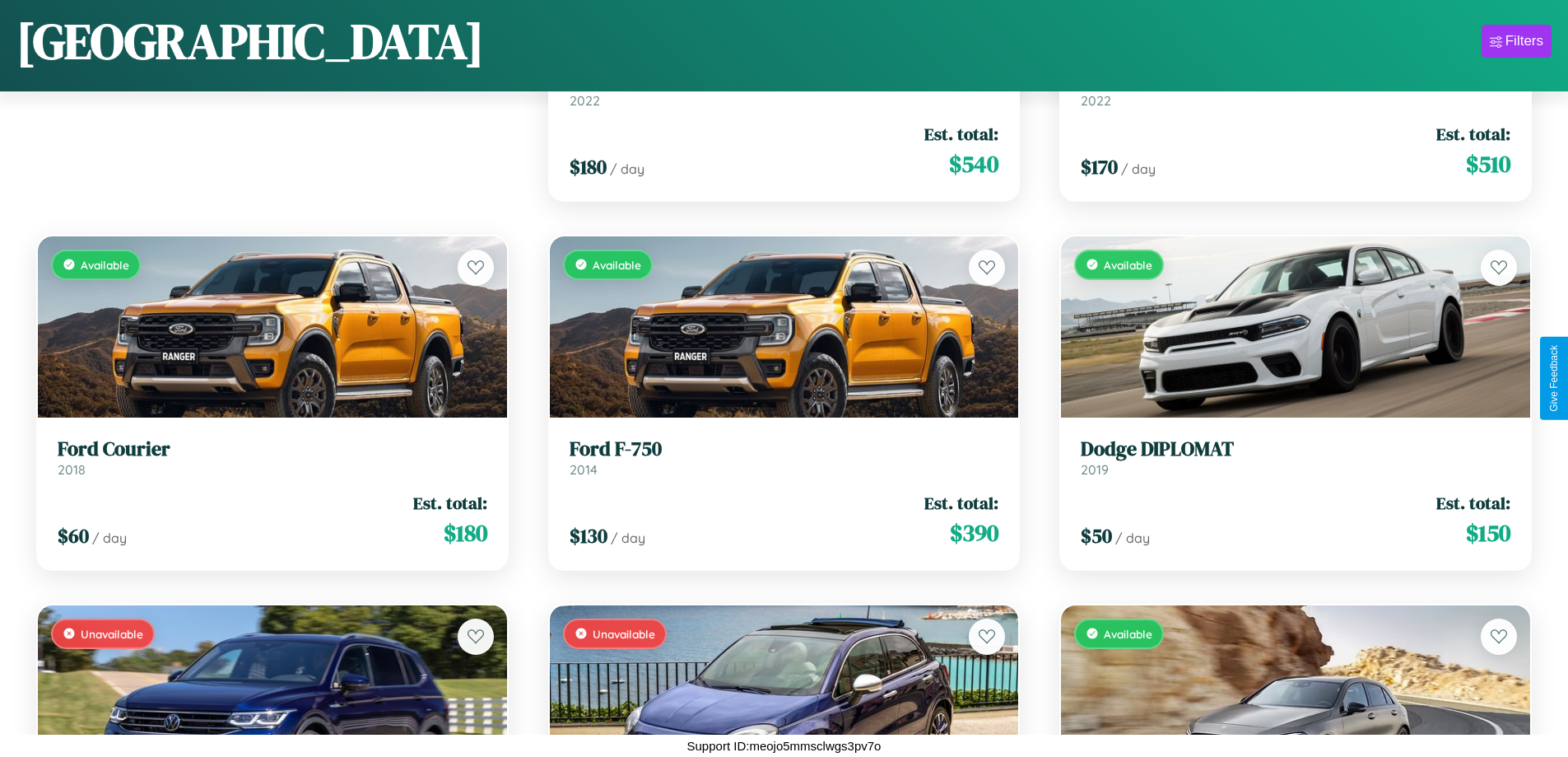
scroll to position [1769, 0]
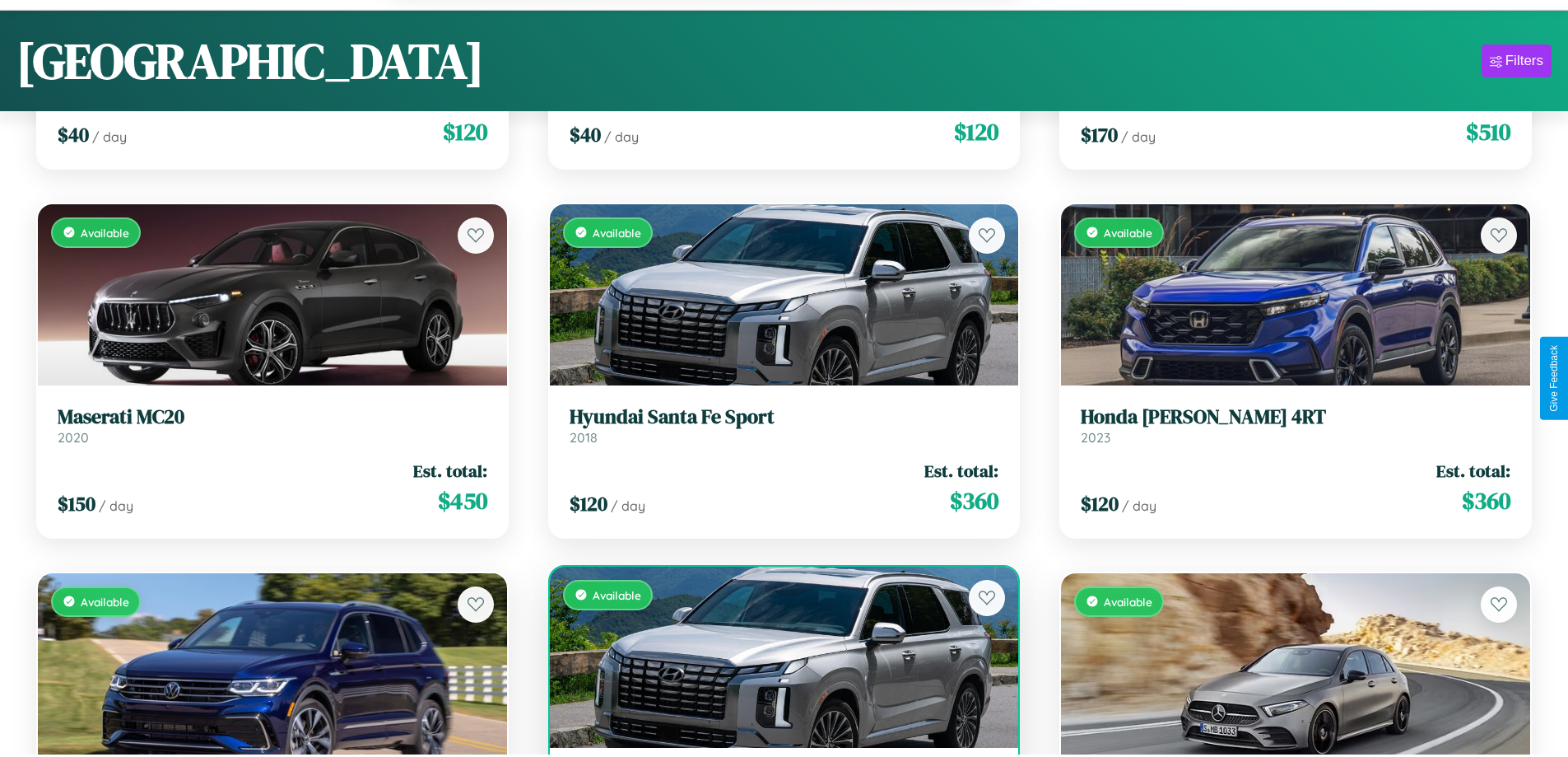
click at [777, 666] on div "Available" at bounding box center [784, 657] width 469 height 181
click at [777, 659] on div "Available" at bounding box center [784, 657] width 469 height 181
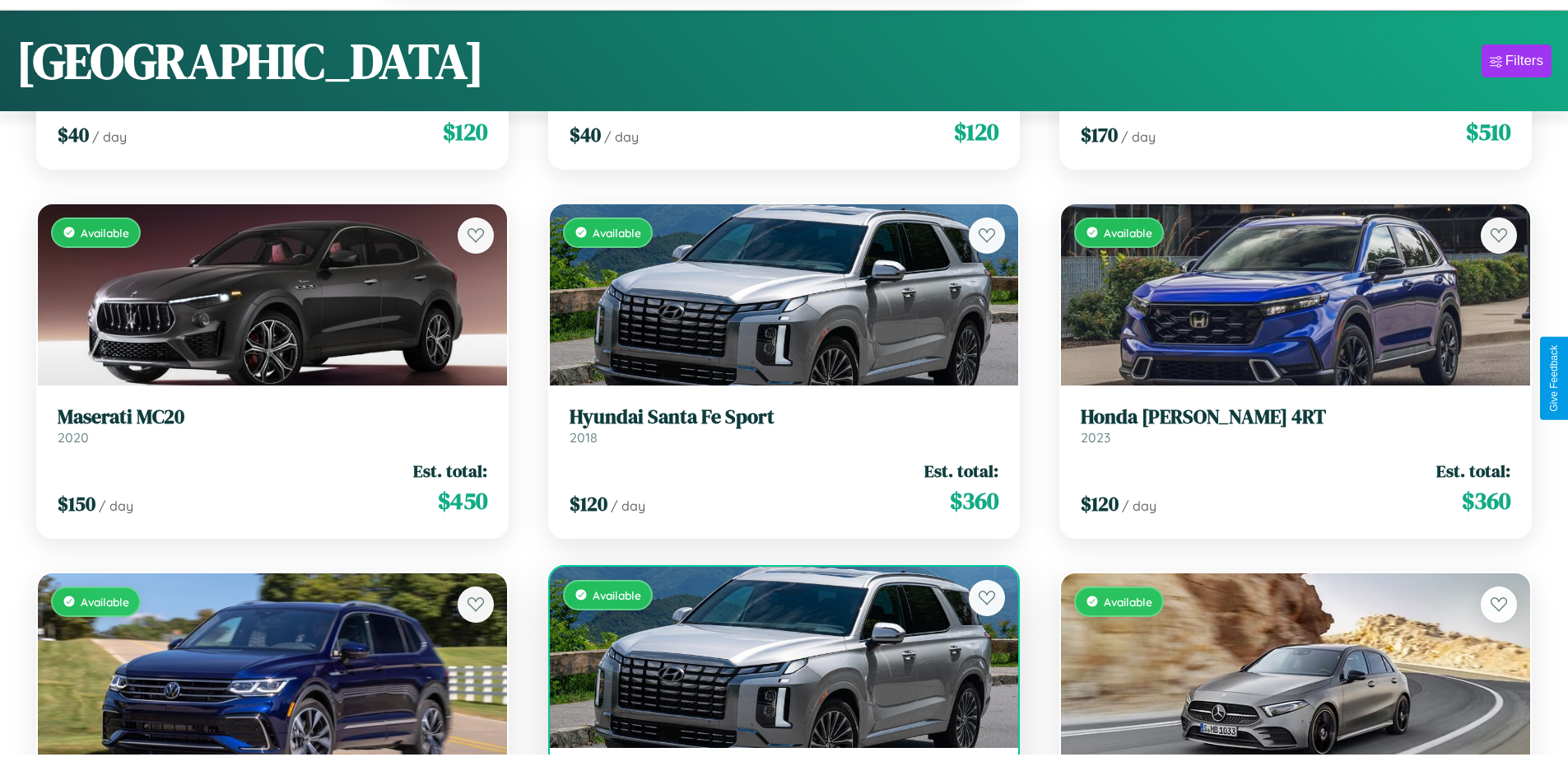
click at [777, 659] on div "Available" at bounding box center [784, 657] width 469 height 181
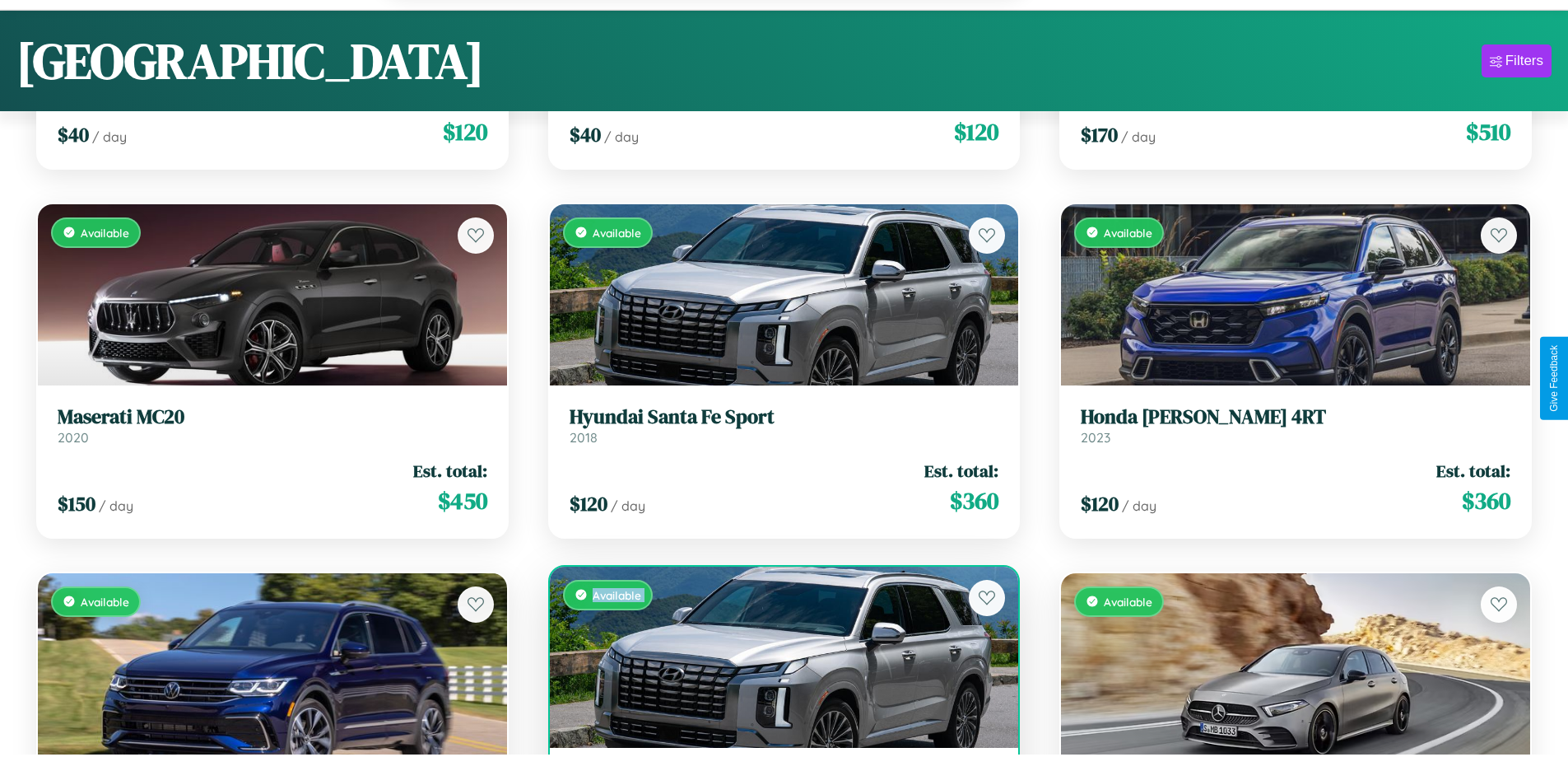
click at [777, 659] on div "Available" at bounding box center [784, 657] width 469 height 181
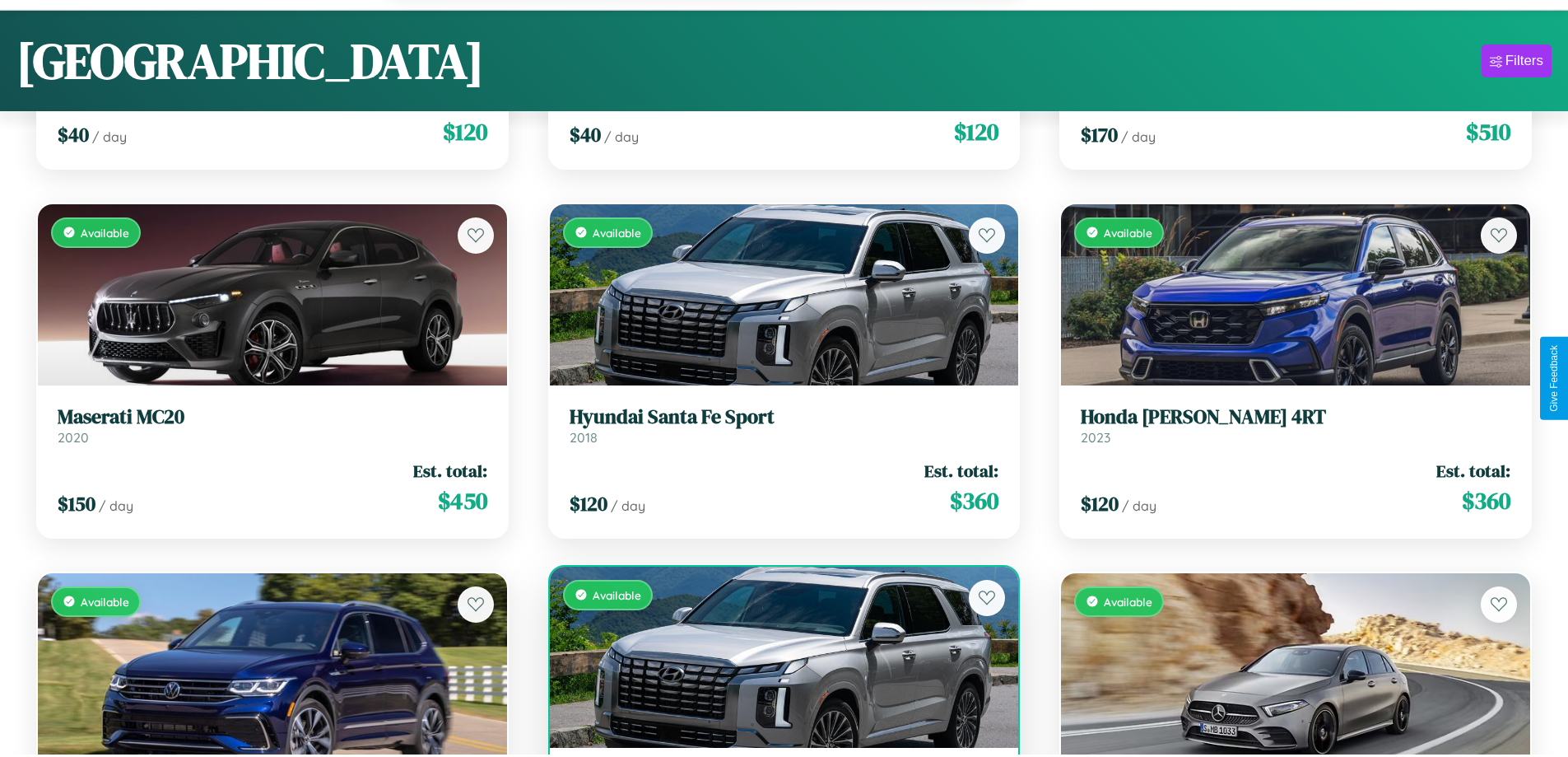
click at [777, 659] on div "Available" at bounding box center [784, 657] width 469 height 181
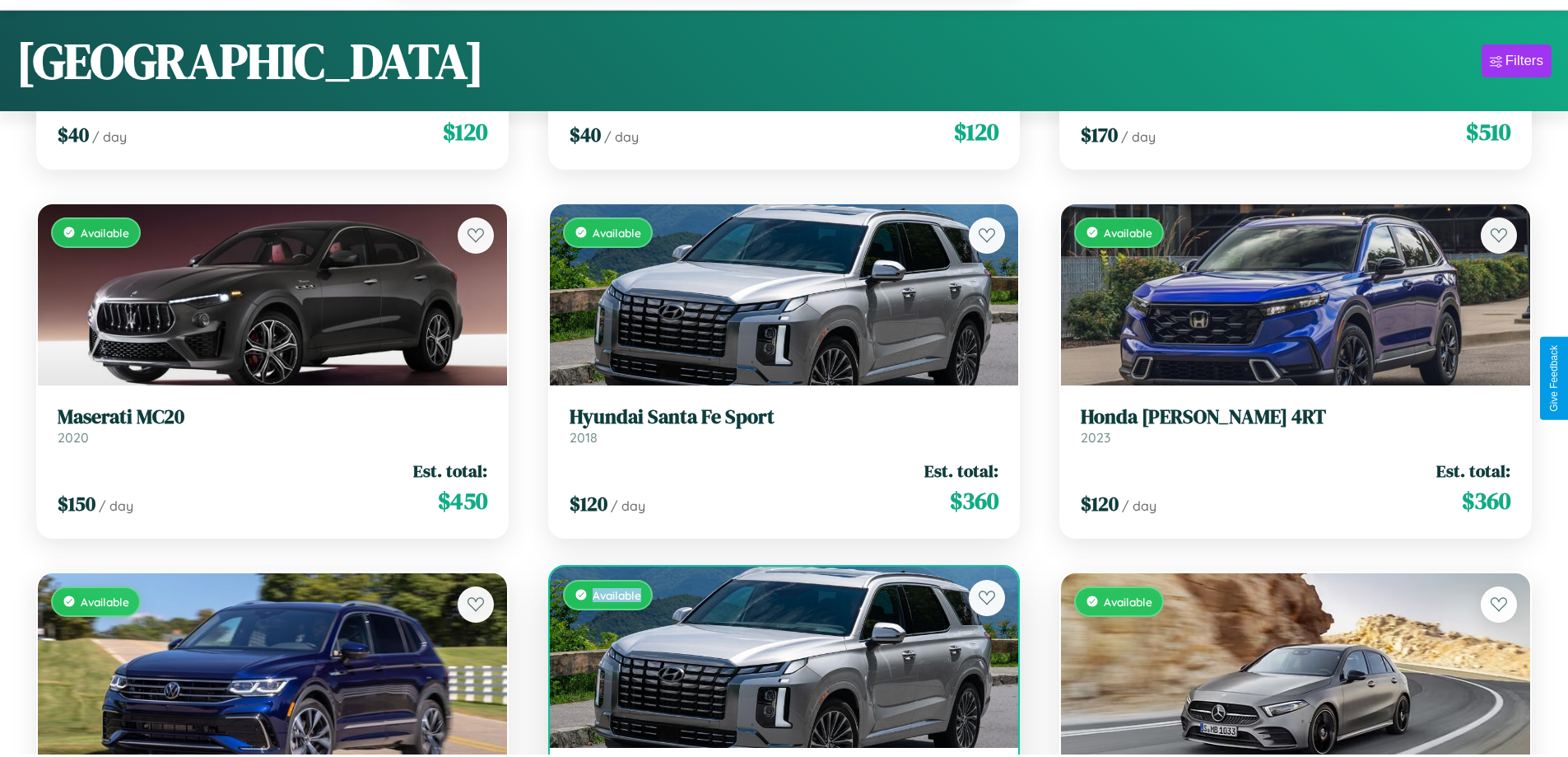
click at [777, 659] on div "Available" at bounding box center [784, 657] width 469 height 181
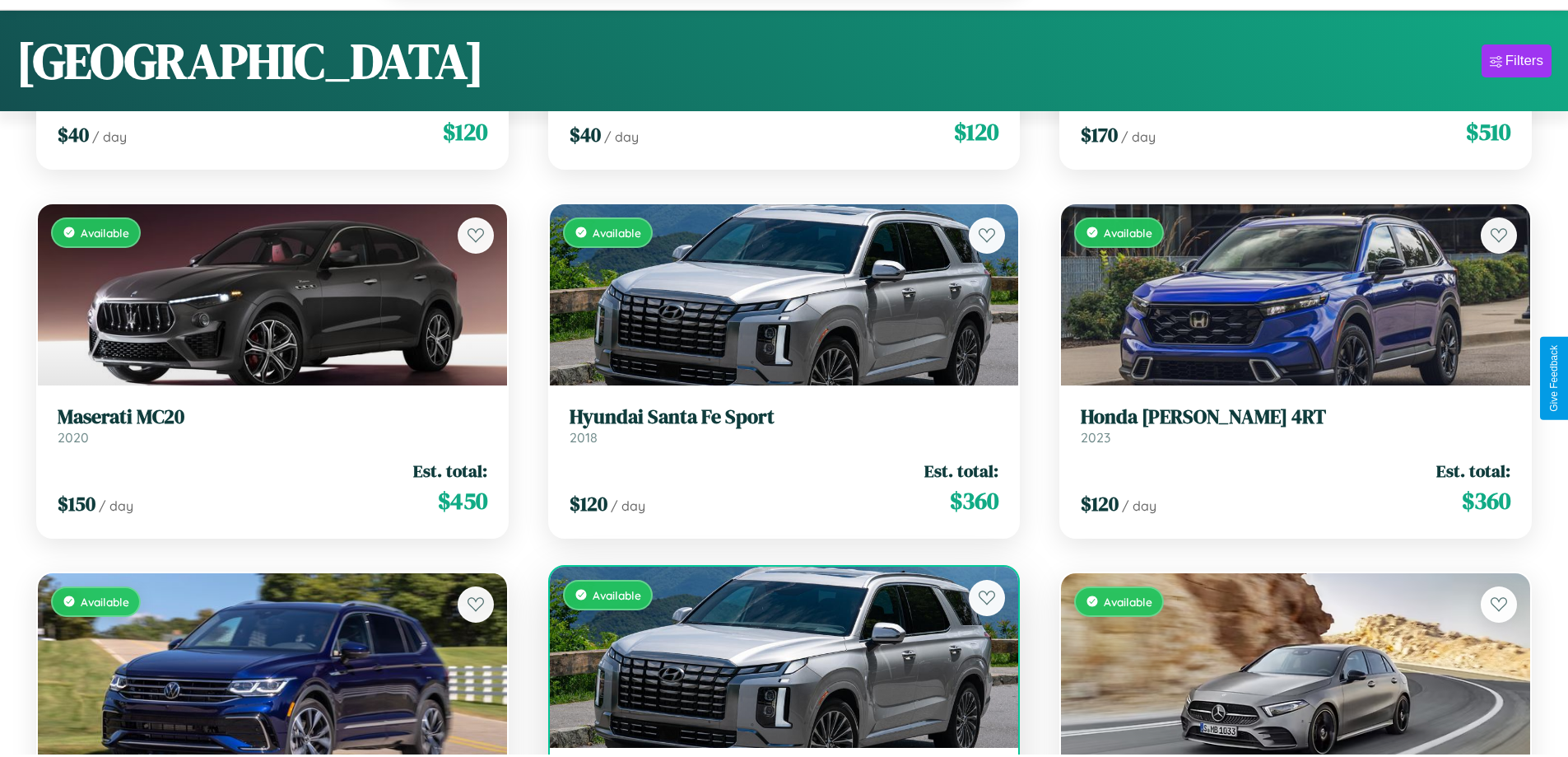
scroll to position [1821, 0]
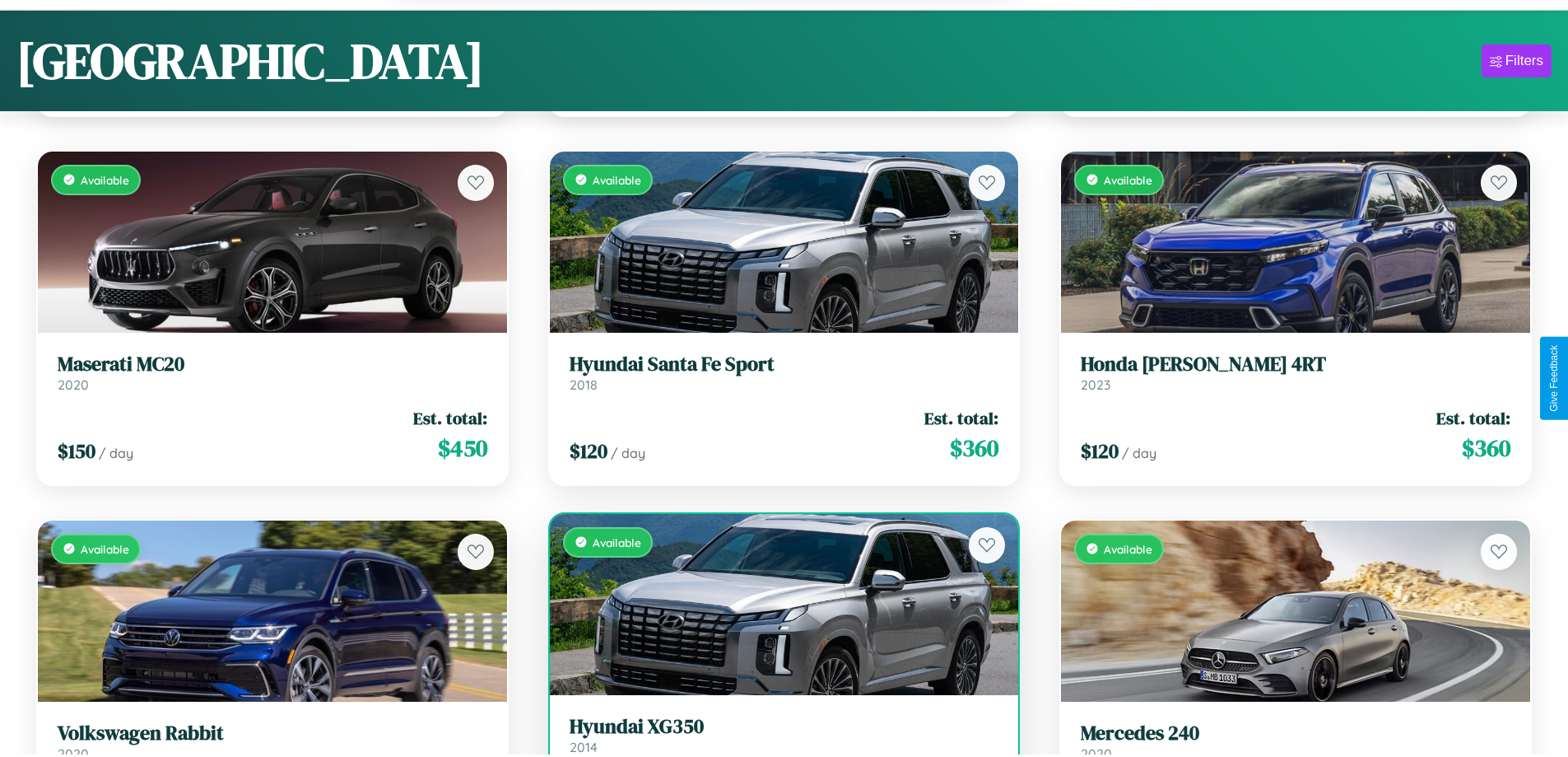
click at [777, 736] on h3 "Hyundai XG350" at bounding box center [784, 727] width 430 height 24
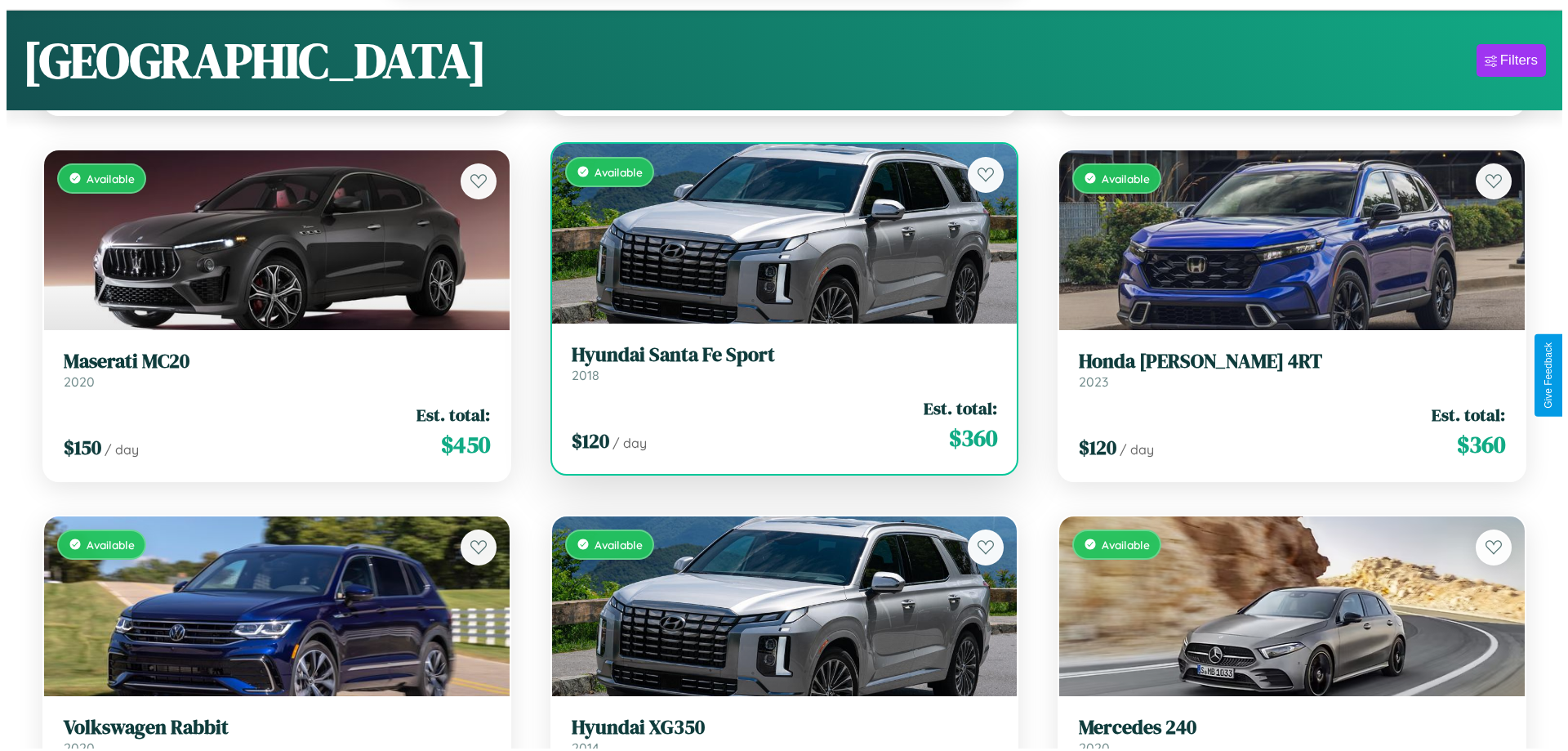
scroll to position [0, 0]
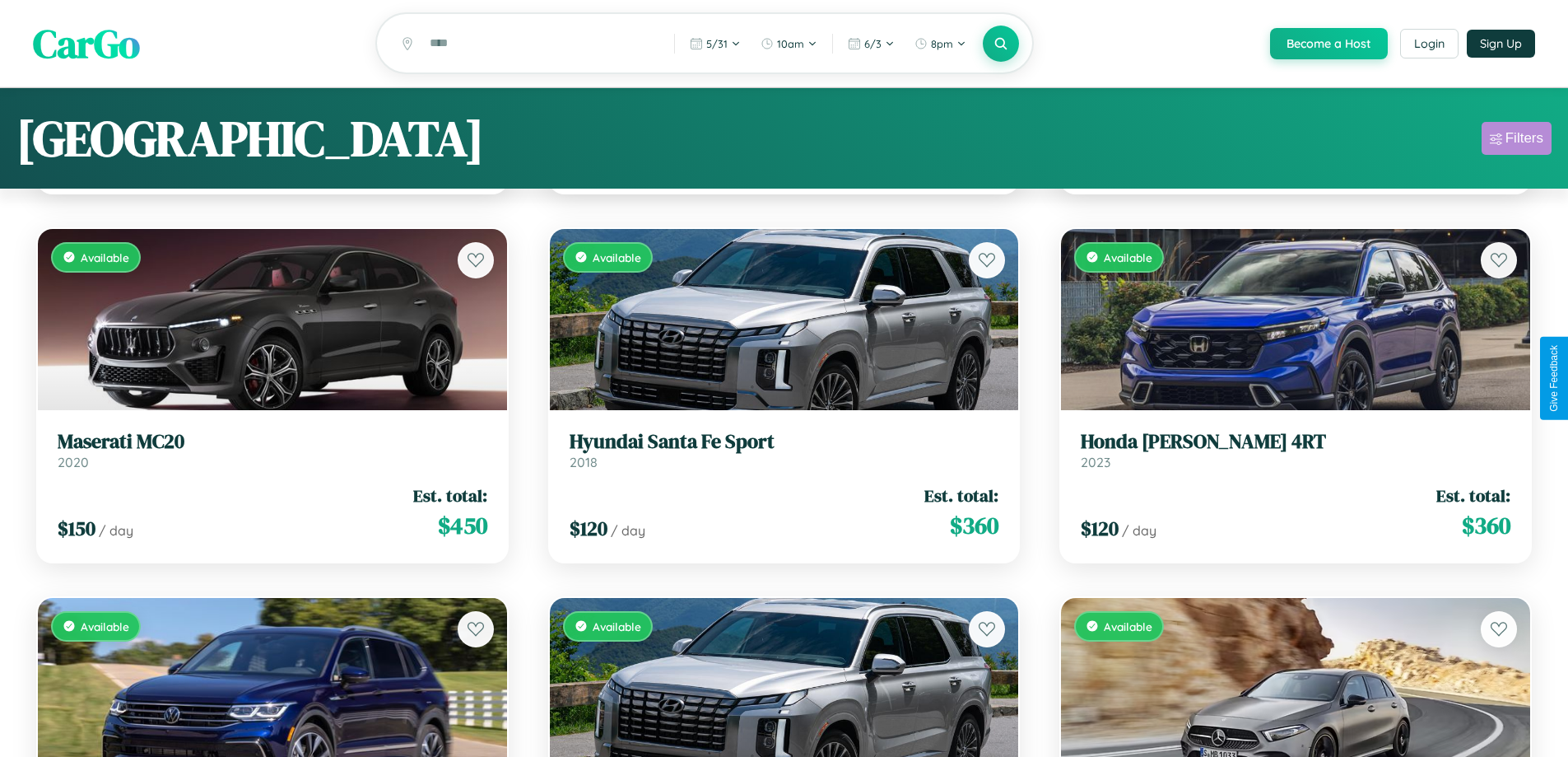
click at [1516, 141] on div "Filters" at bounding box center [1524, 138] width 38 height 17
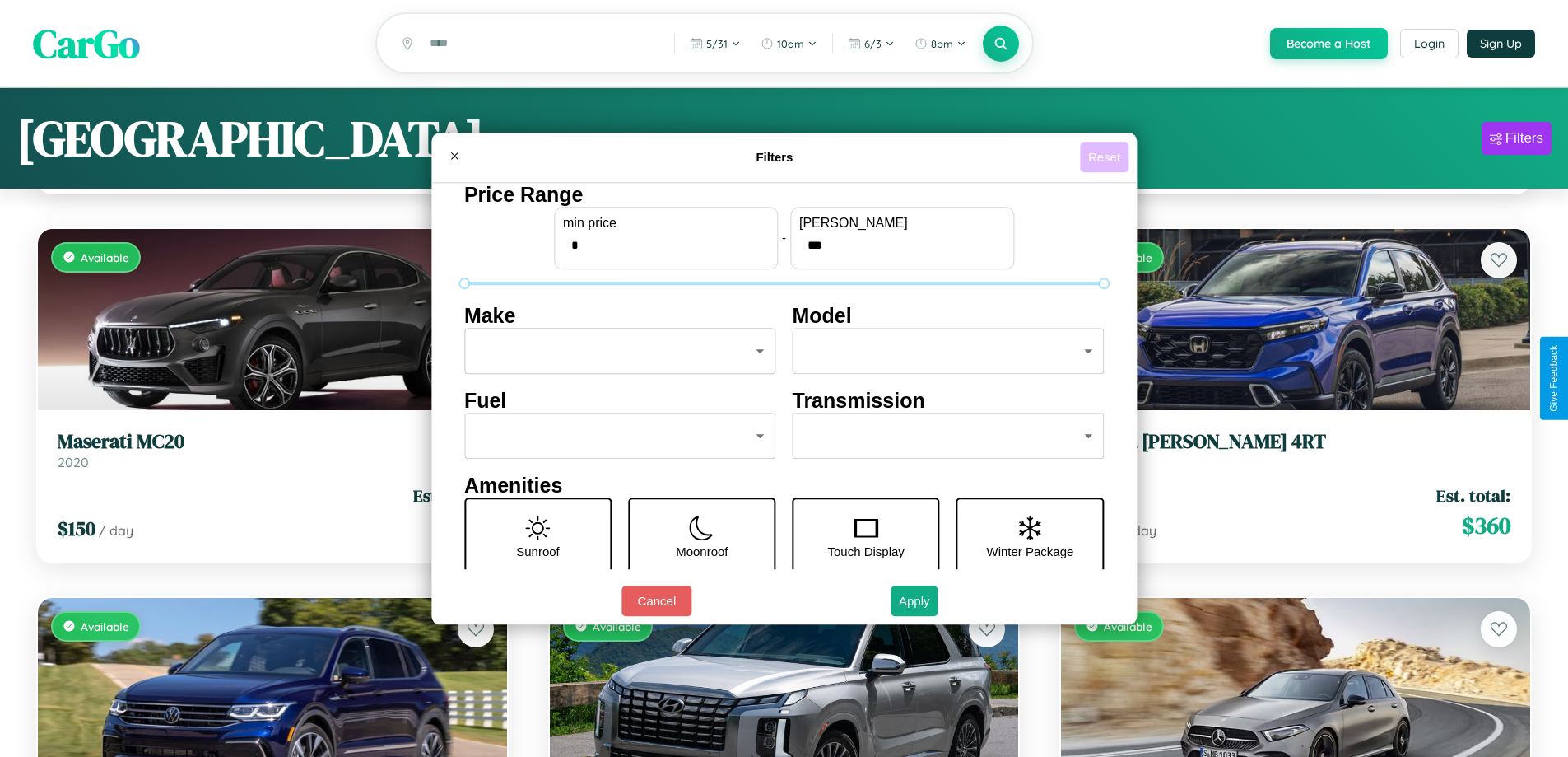
click at [1107, 156] on button "Reset" at bounding box center [1104, 156] width 49 height 30
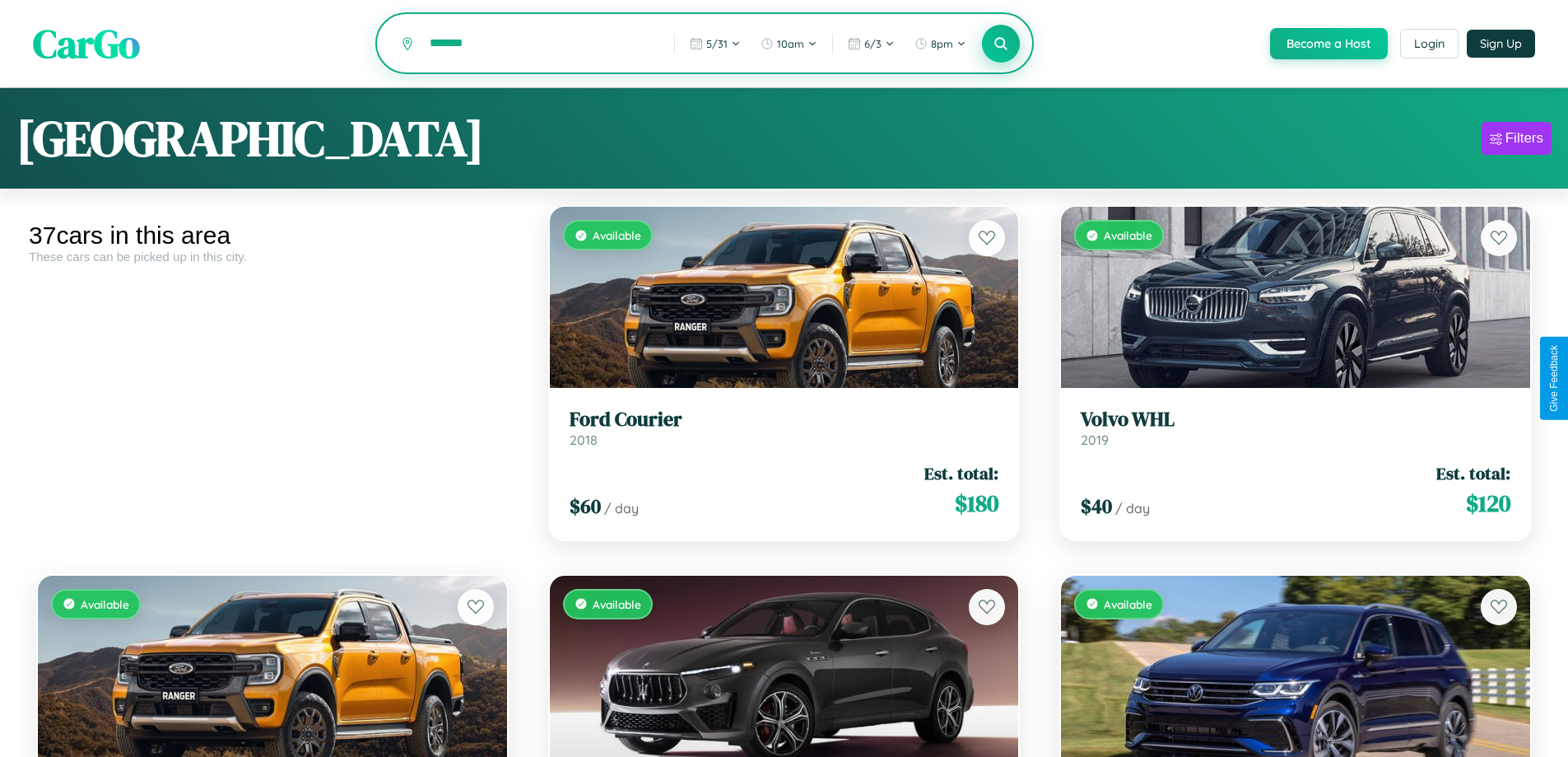
type input "*******"
click at [1000, 44] on icon at bounding box center [1001, 42] width 16 height 16
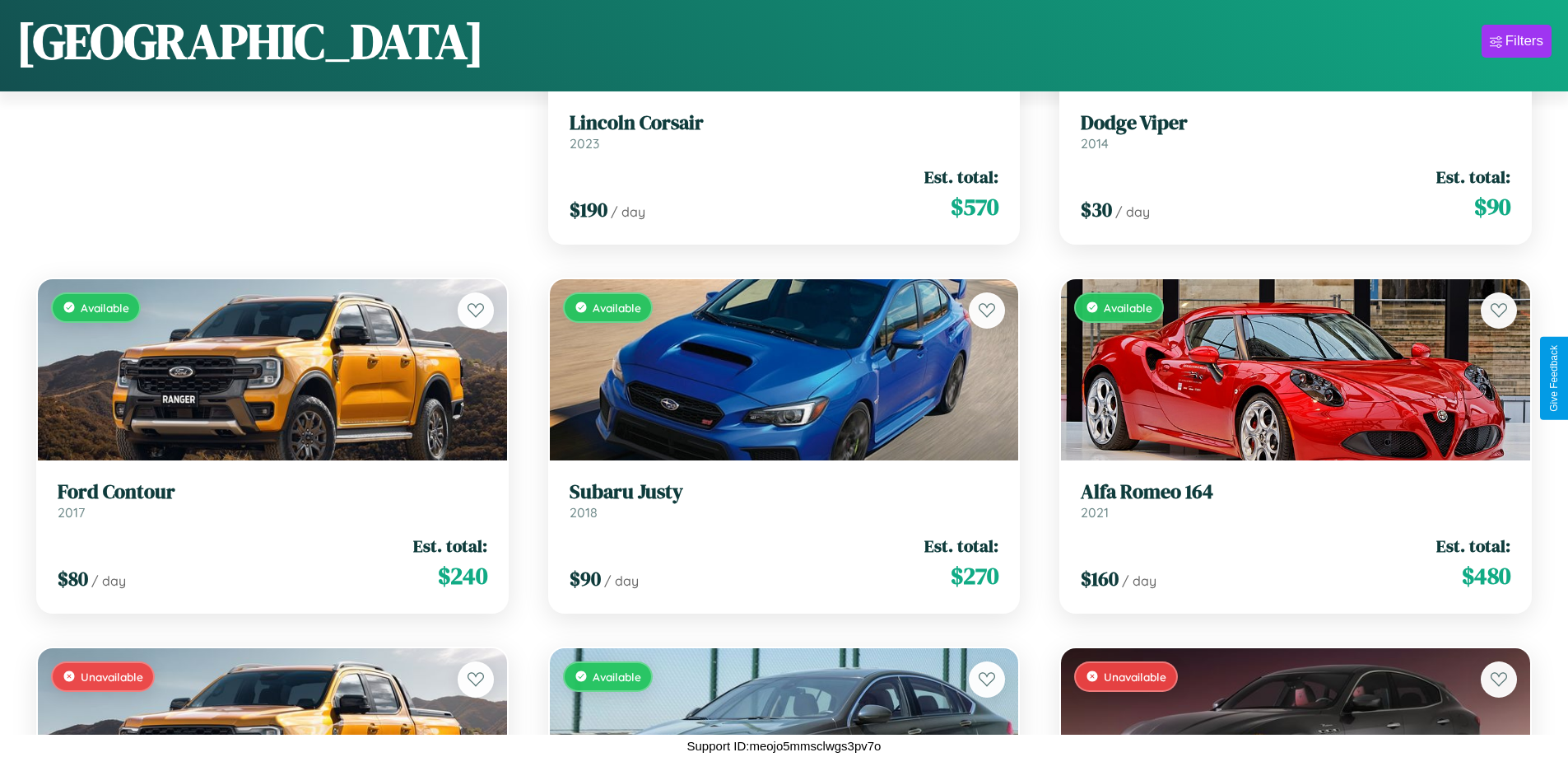
scroll to position [1706, 0]
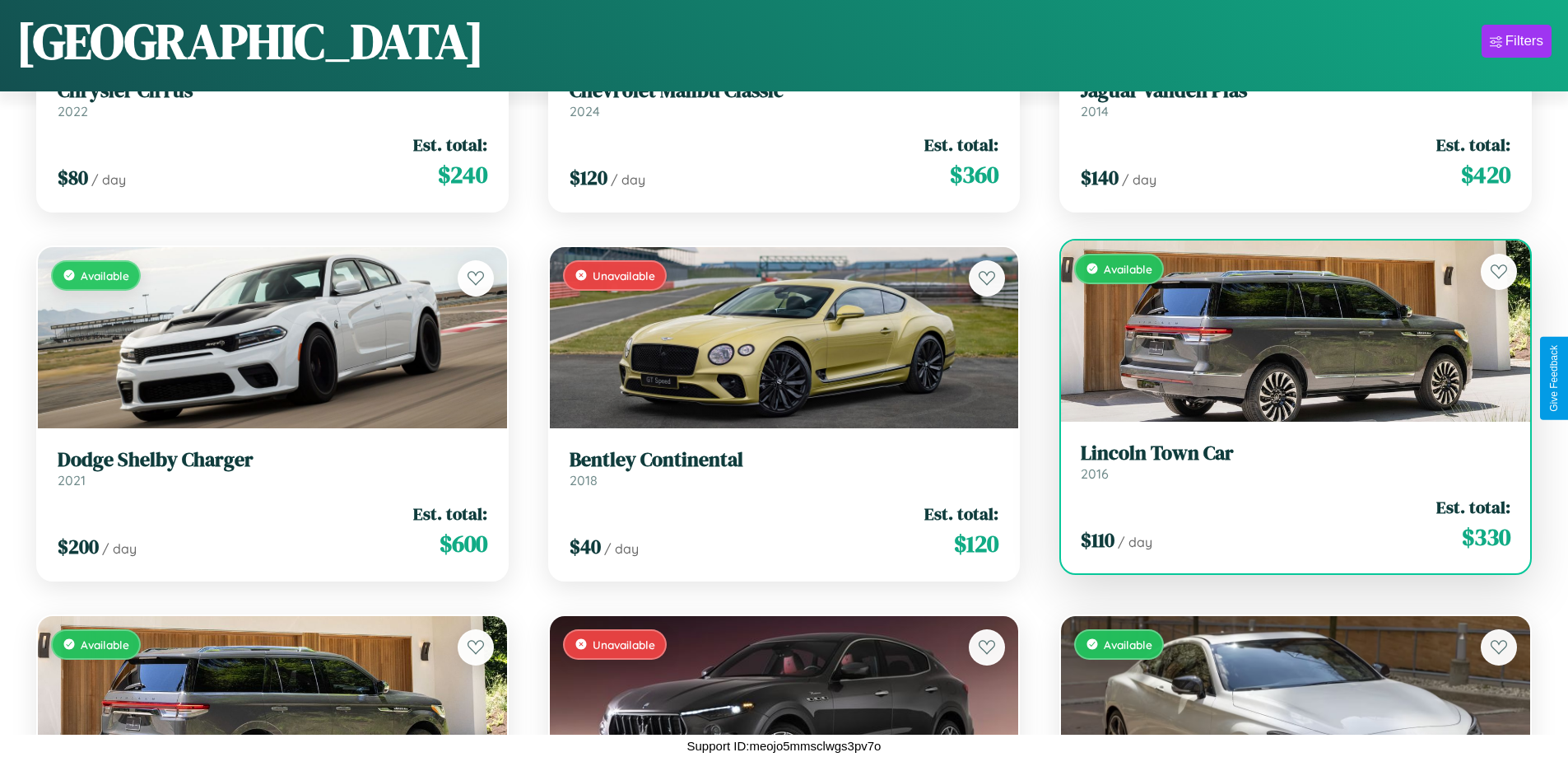
click at [1285, 527] on div "$ 110 / day Est. total: $ 330" at bounding box center [1296, 523] width 430 height 58
click at [1285, 523] on div "$ 110 / day Est. total: $ 330" at bounding box center [1296, 523] width 430 height 58
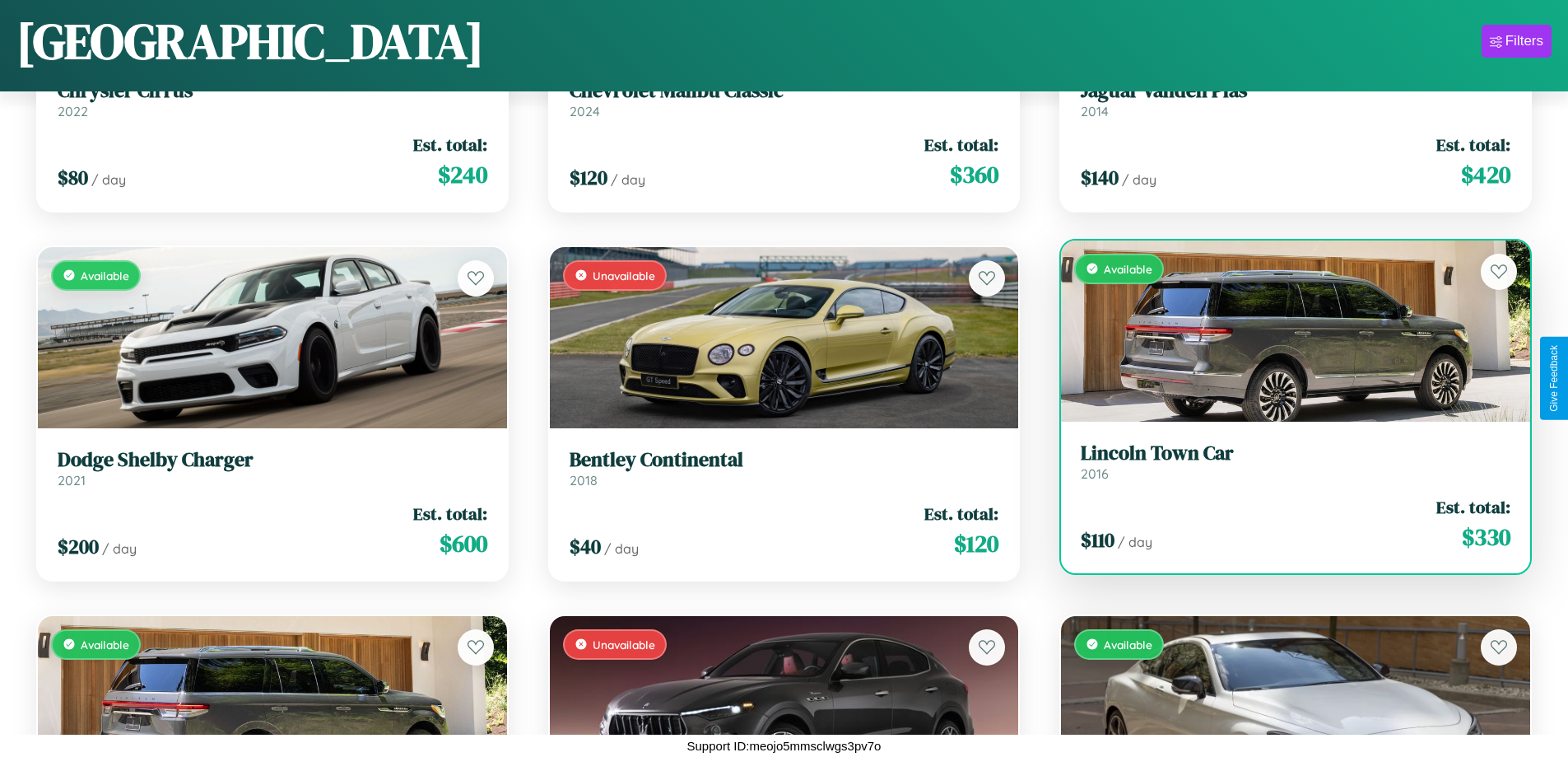
click at [1285, 523] on div "$ 110 / day Est. total: $ 330" at bounding box center [1296, 523] width 430 height 58
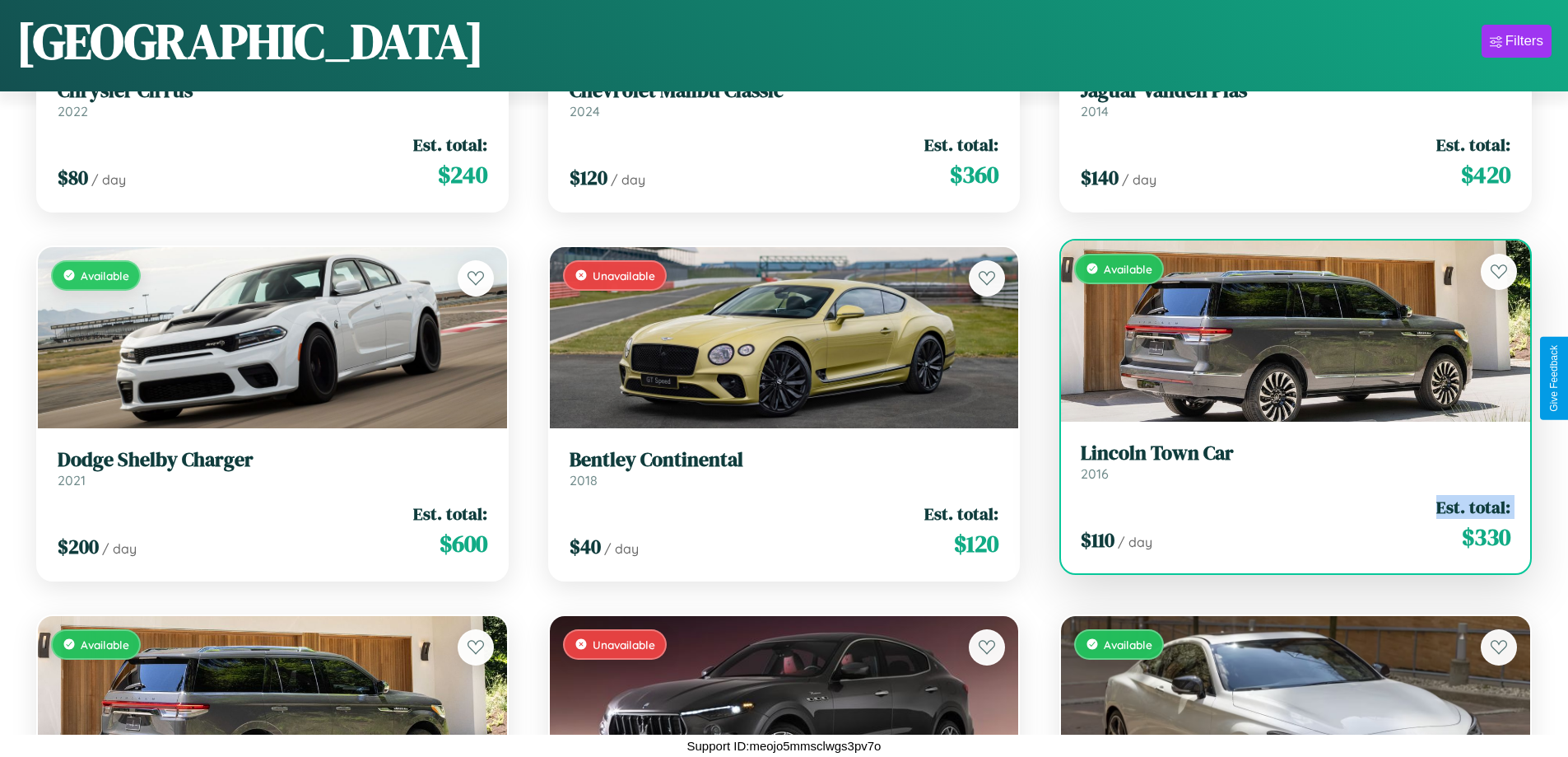
click at [1285, 523] on div "$ 110 / day Est. total: $ 330" at bounding box center [1296, 523] width 430 height 58
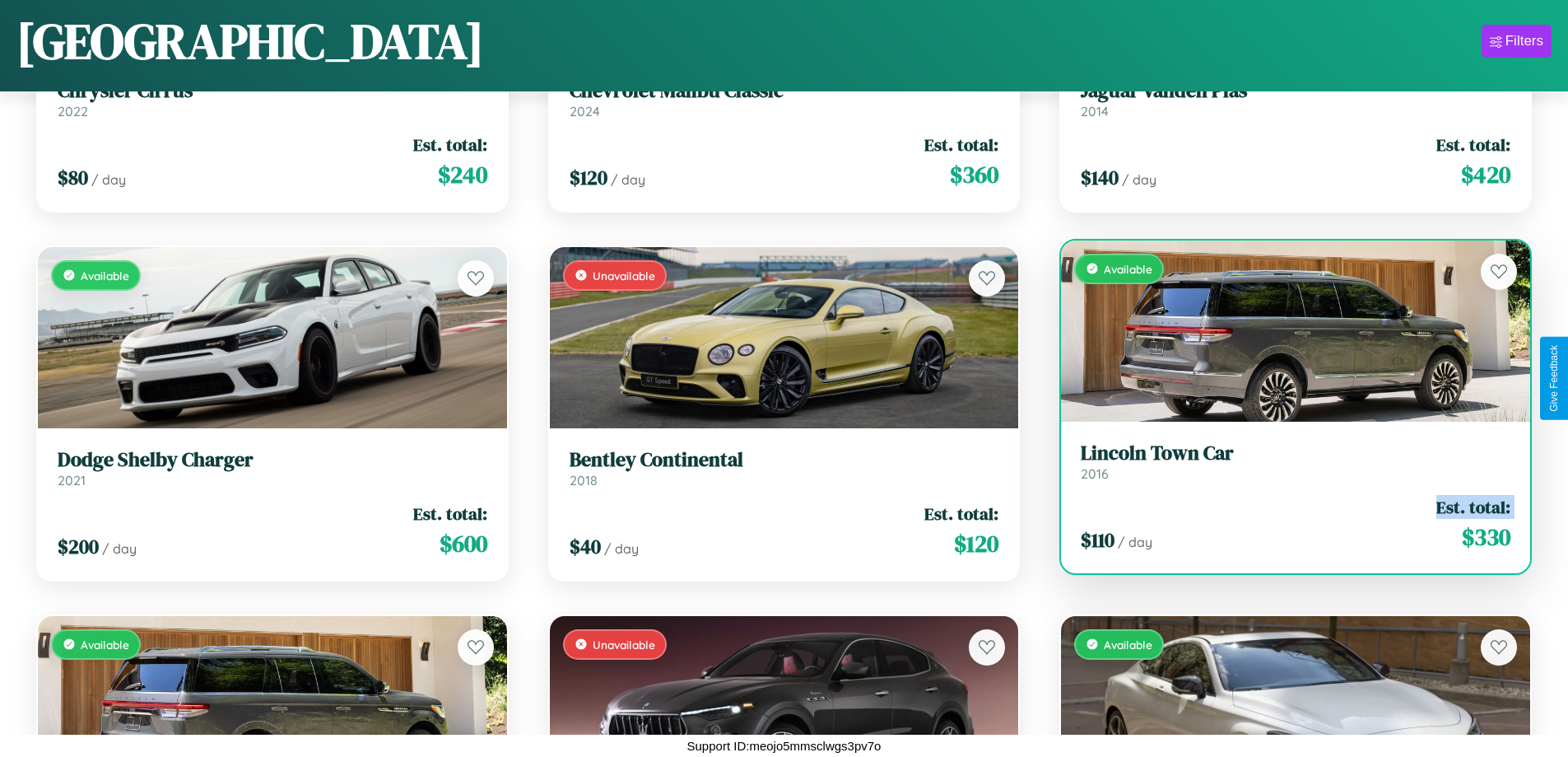
click at [1285, 523] on div "$ 110 / day Est. total: $ 330" at bounding box center [1296, 523] width 430 height 58
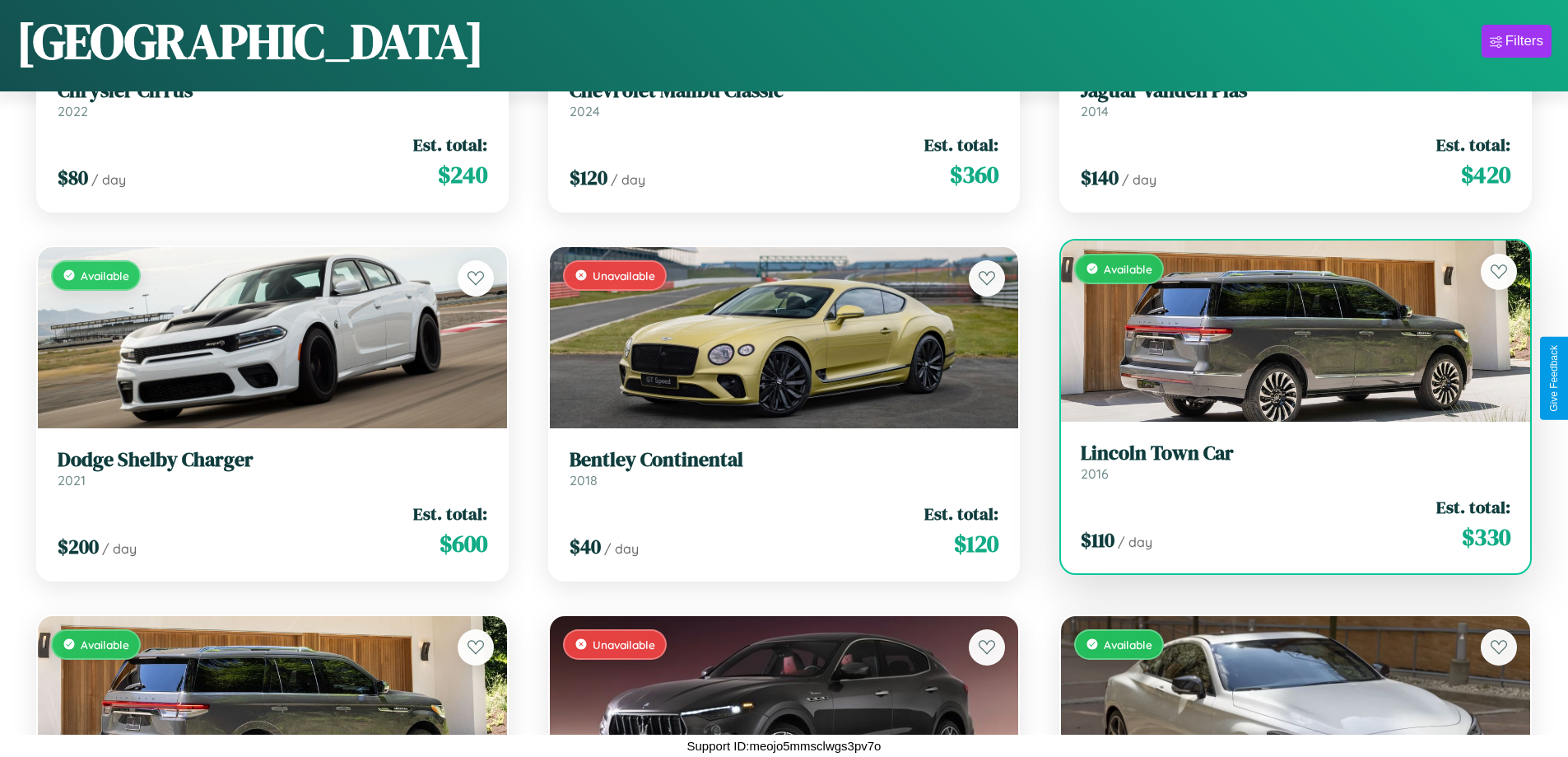
click at [1285, 523] on div "$ 110 / day Est. total: $ 330" at bounding box center [1296, 523] width 430 height 58
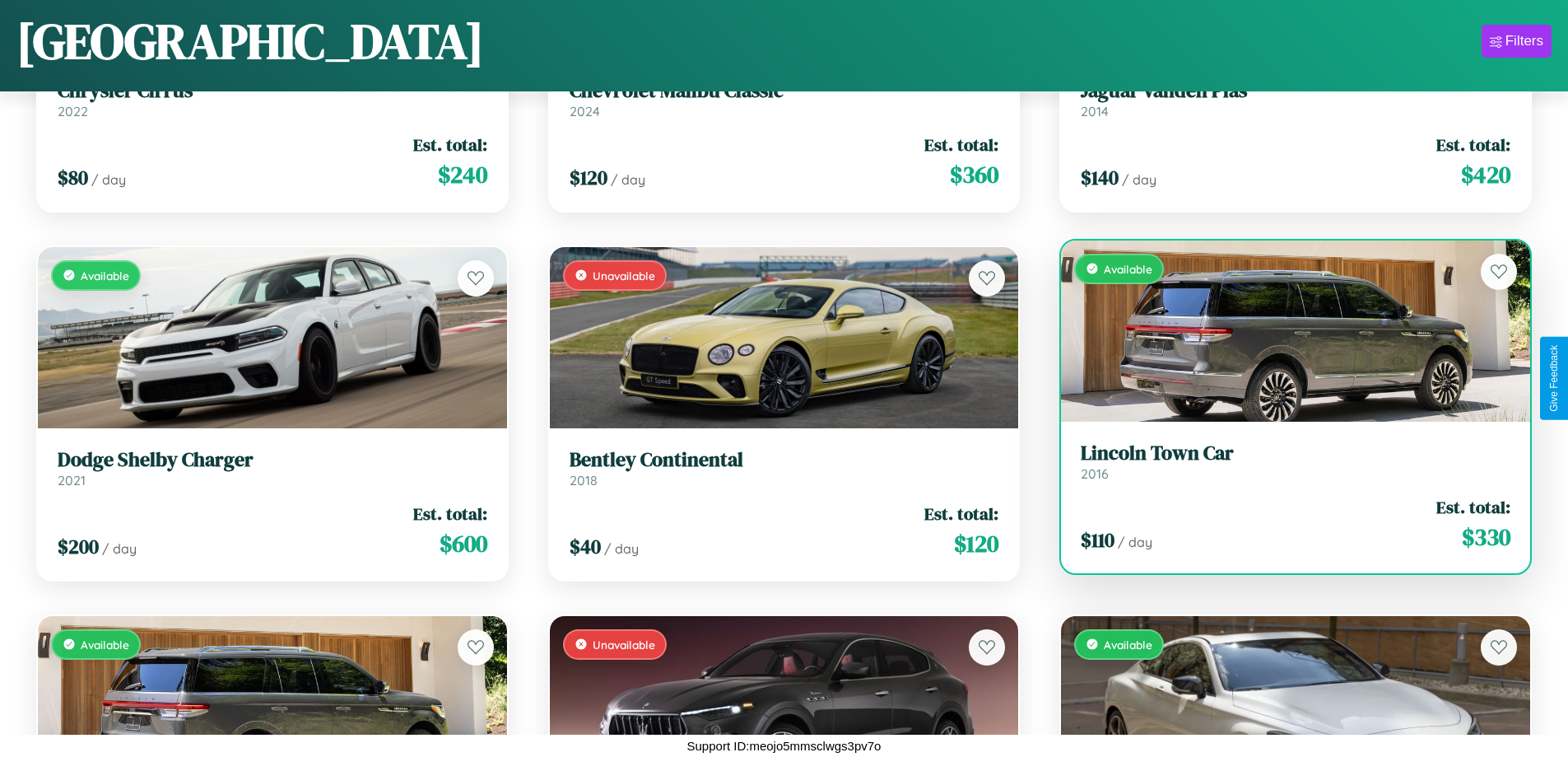
click at [1285, 461] on h3 "Lincoln Town Car" at bounding box center [1296, 453] width 430 height 24
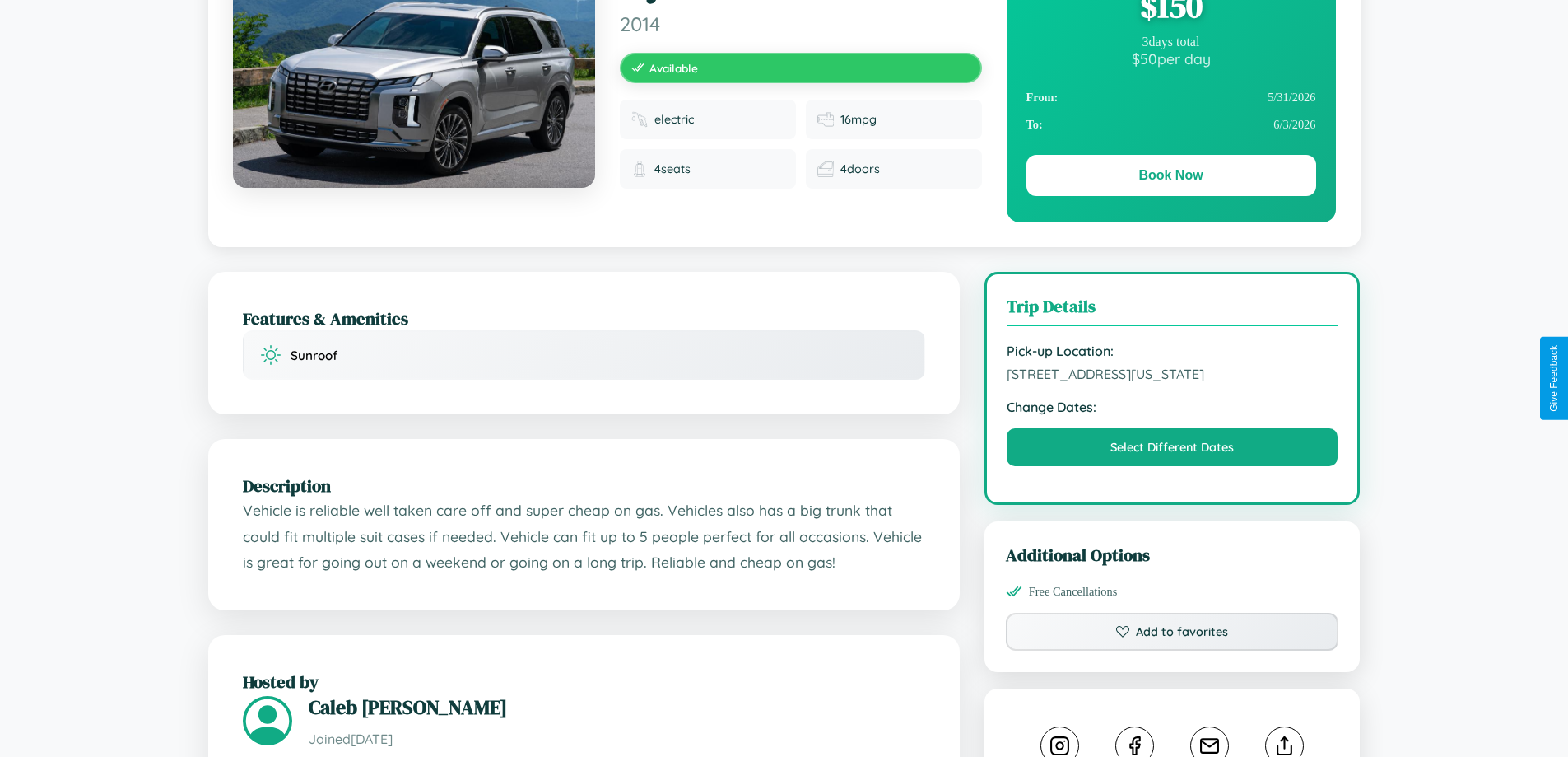
scroll to position [913, 0]
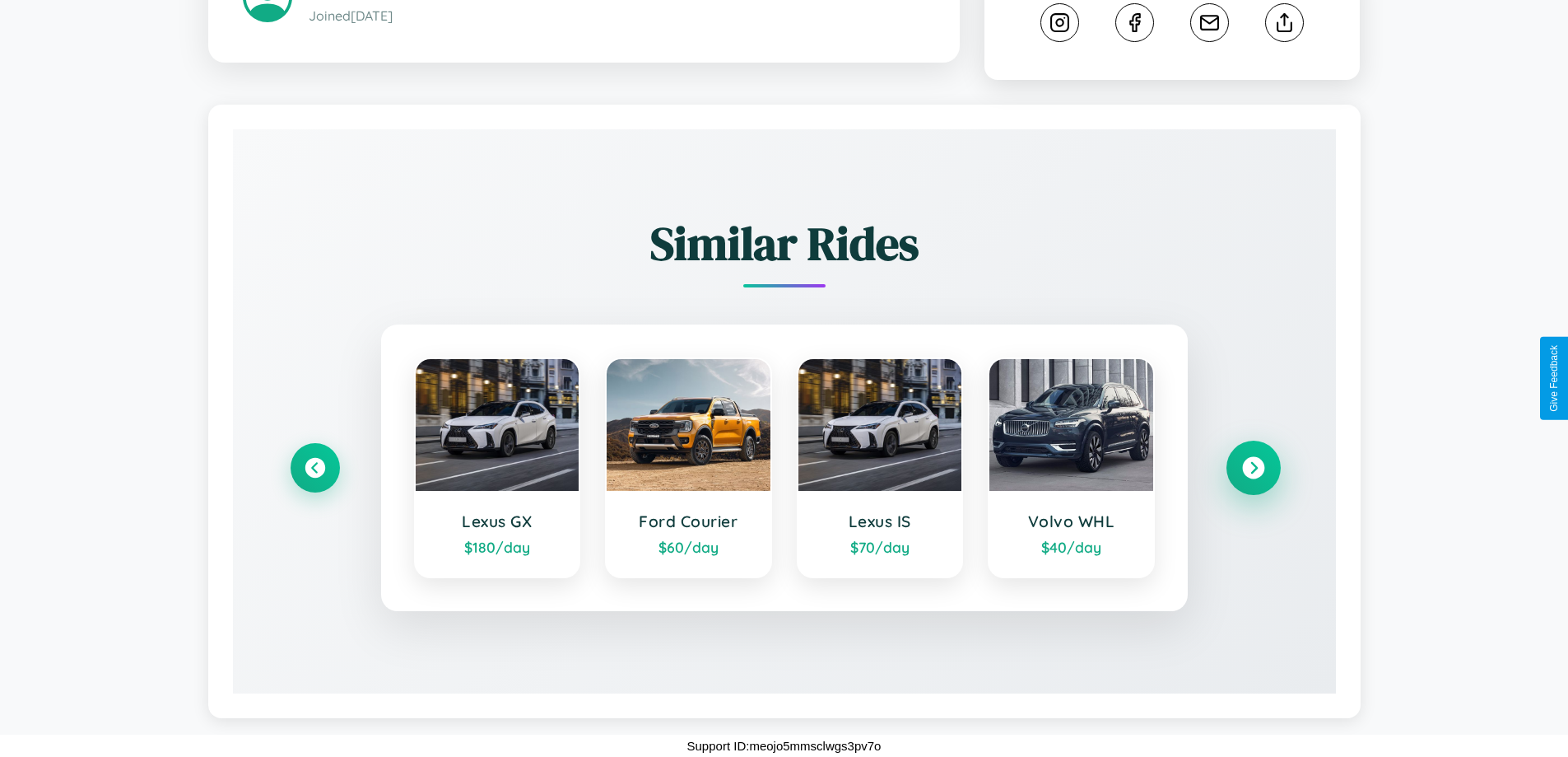
click at [1253, 468] on icon at bounding box center [1253, 468] width 22 height 22
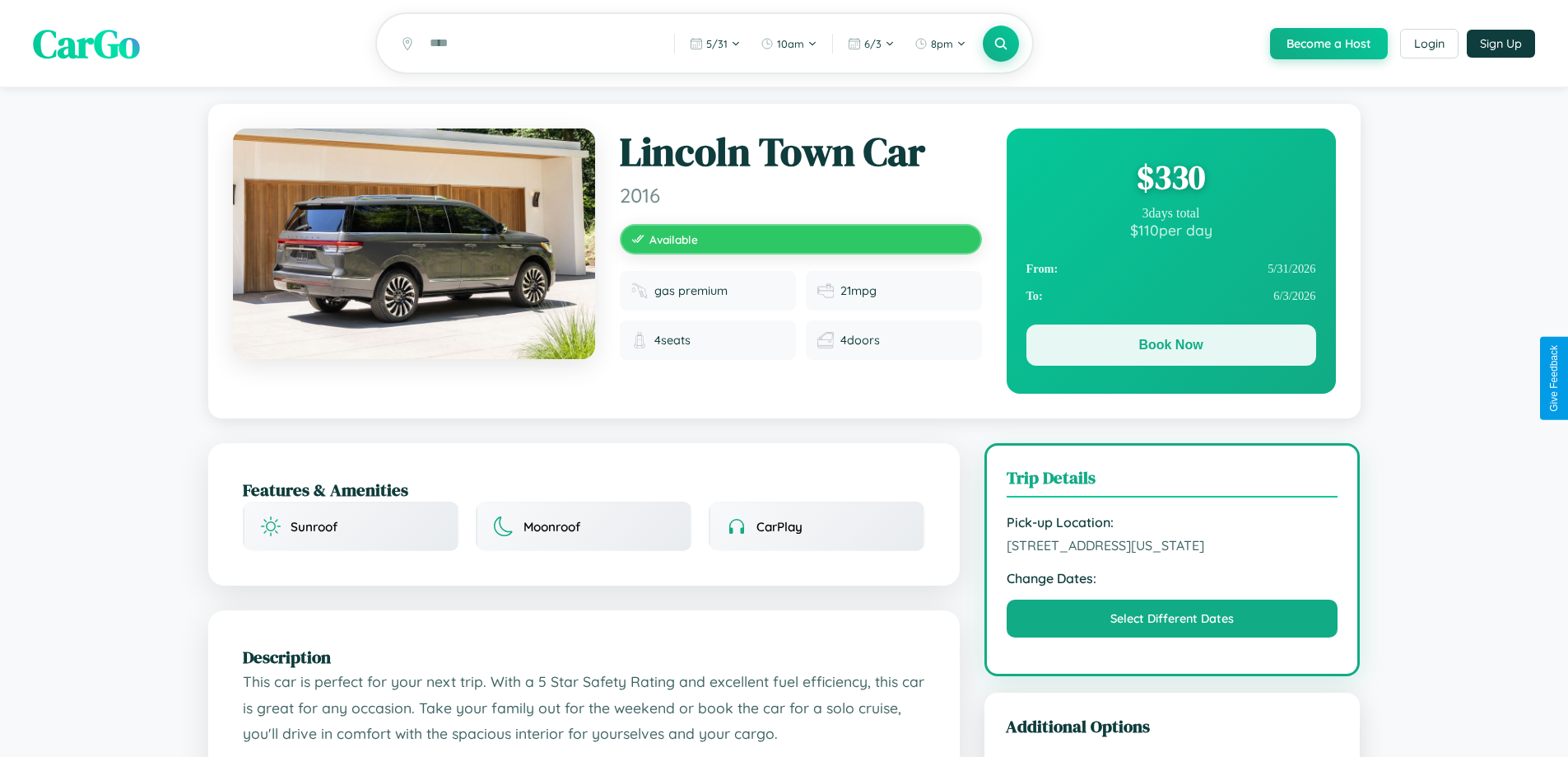
click at [1170, 349] on button "Book Now" at bounding box center [1171, 344] width 290 height 42
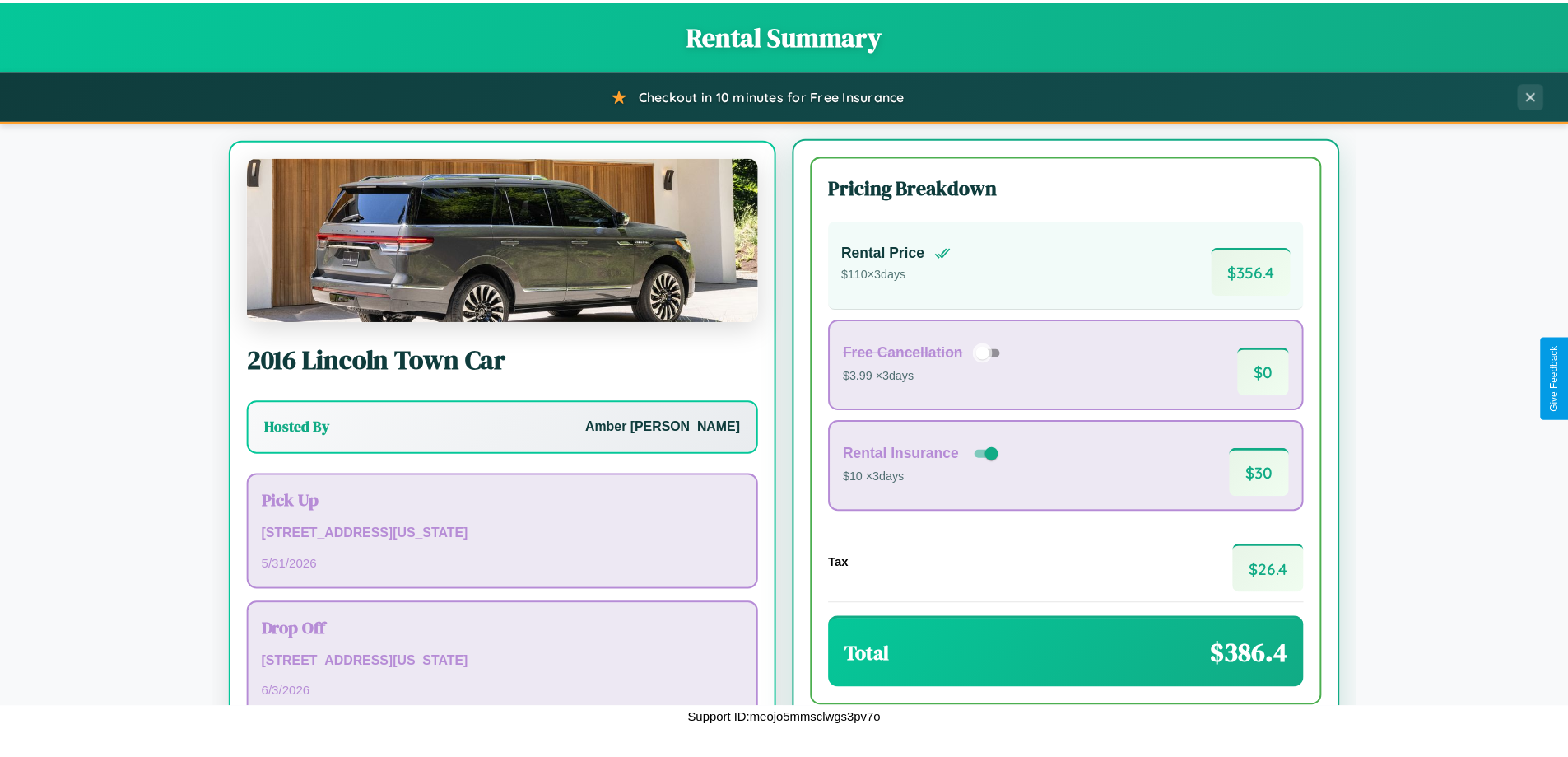
scroll to position [77, 0]
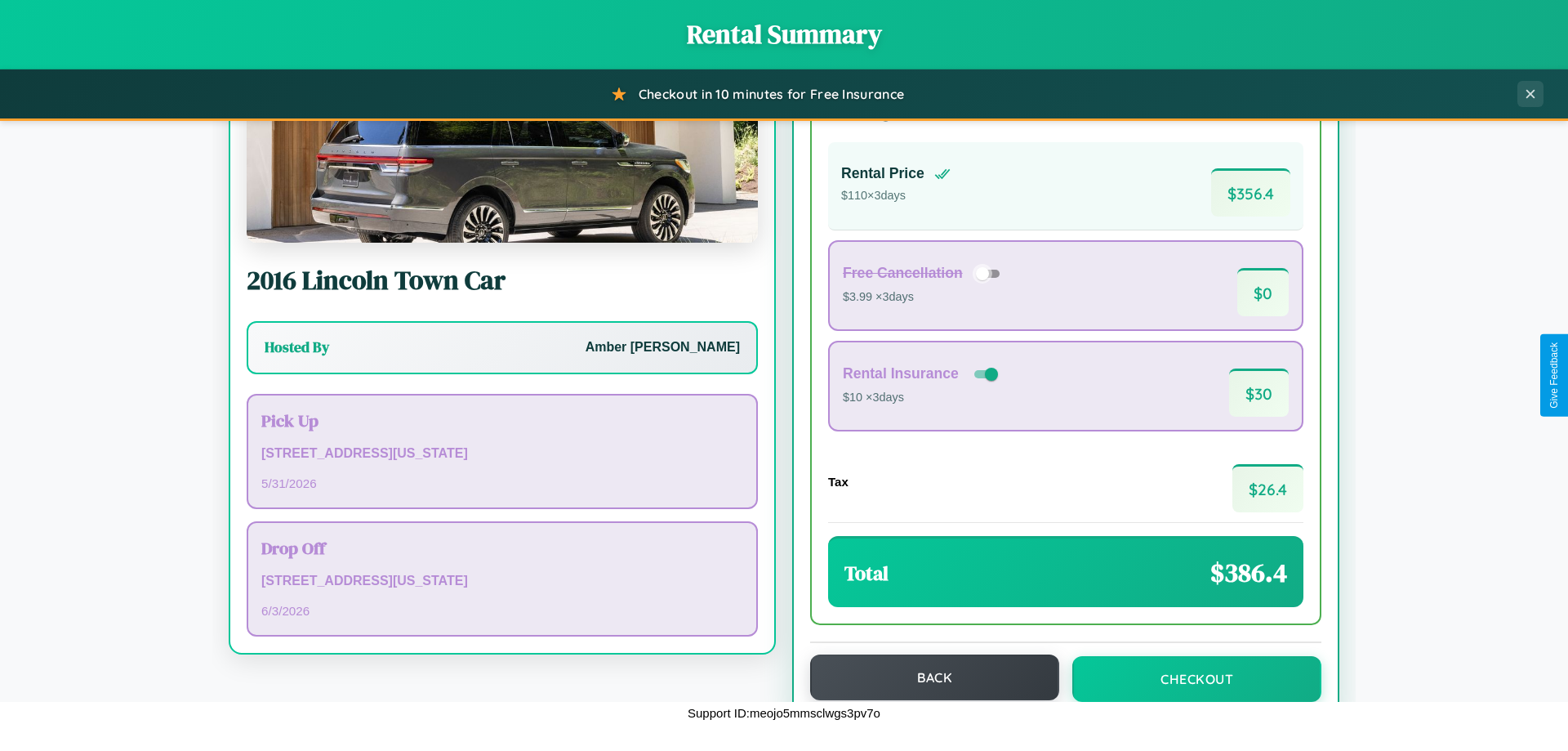
click at [926, 677] on button "Back" at bounding box center [935, 677] width 249 height 46
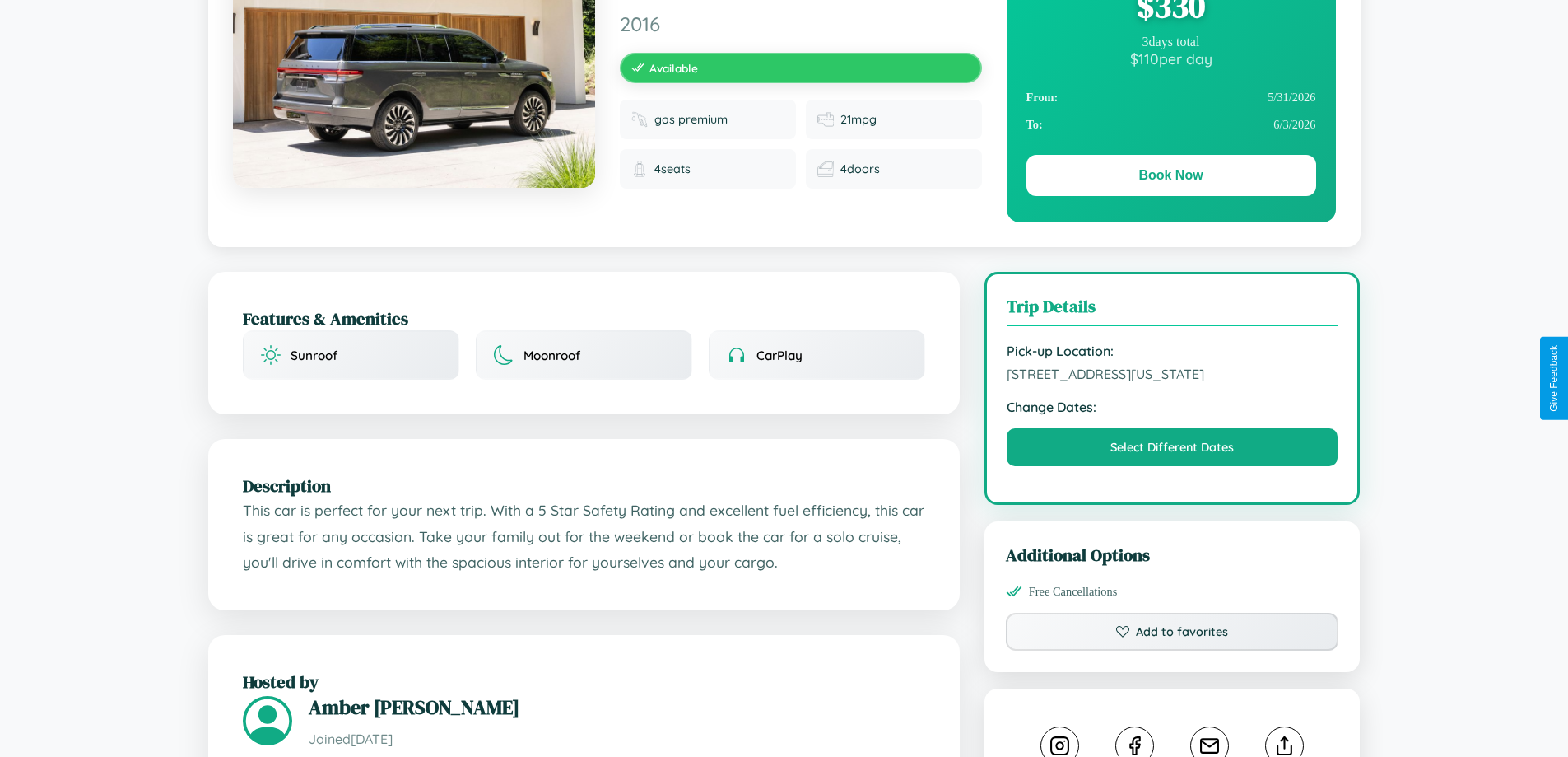
scroll to position [558, 0]
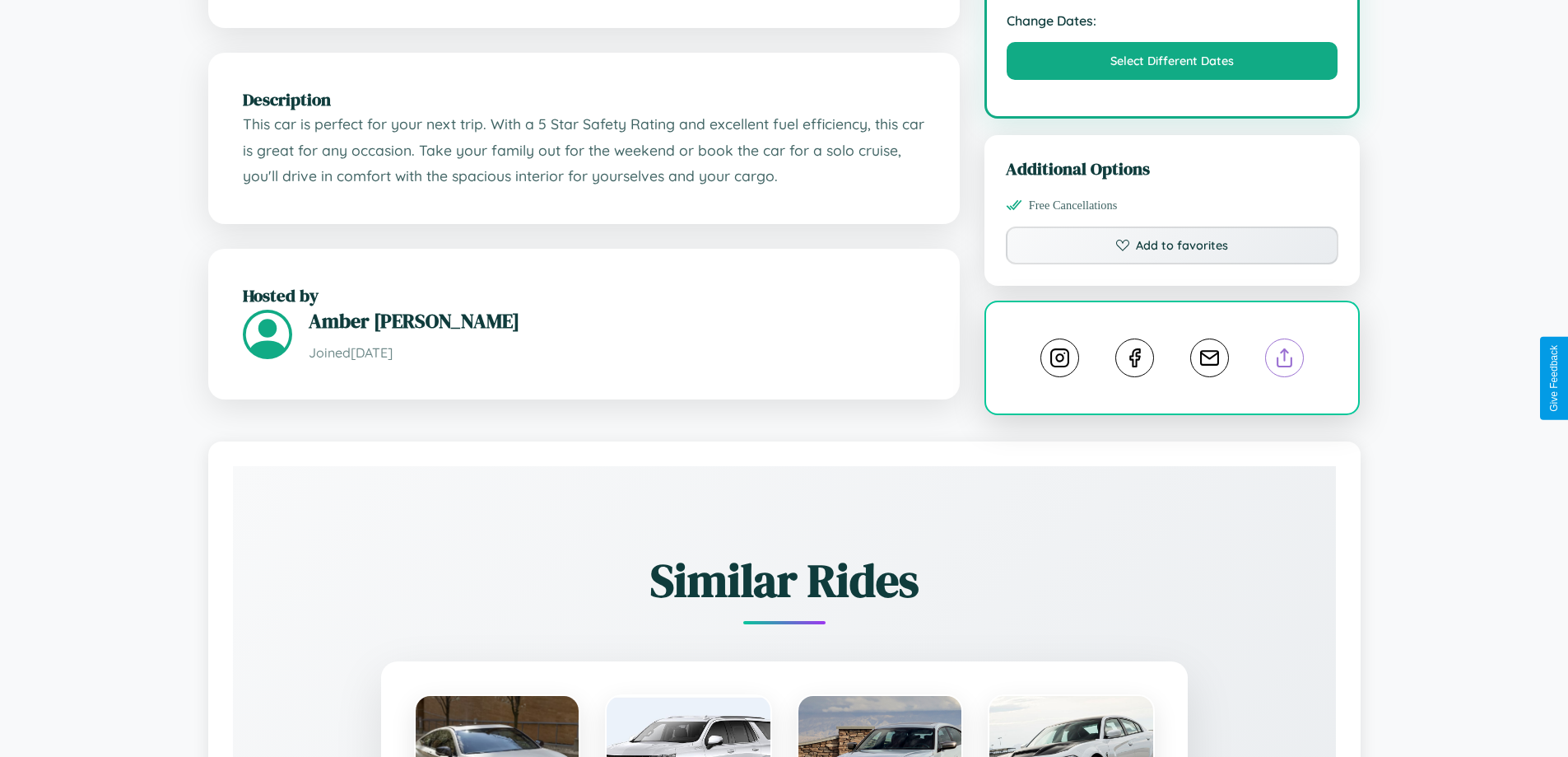
click at [1285, 361] on line at bounding box center [1285, 354] width 0 height 11
